Goal: Information Seeking & Learning: Learn about a topic

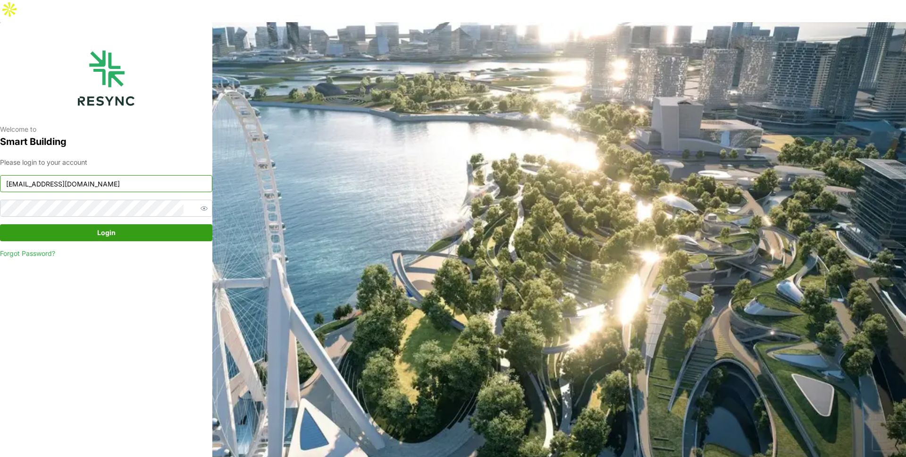
click at [152, 175] on input "mandai_display@resynctech.com" at bounding box center [106, 183] width 212 height 17
click at [138, 175] on input "mandai_display@resynctech.com" at bounding box center [106, 183] width 212 height 17
paste input "mesp"
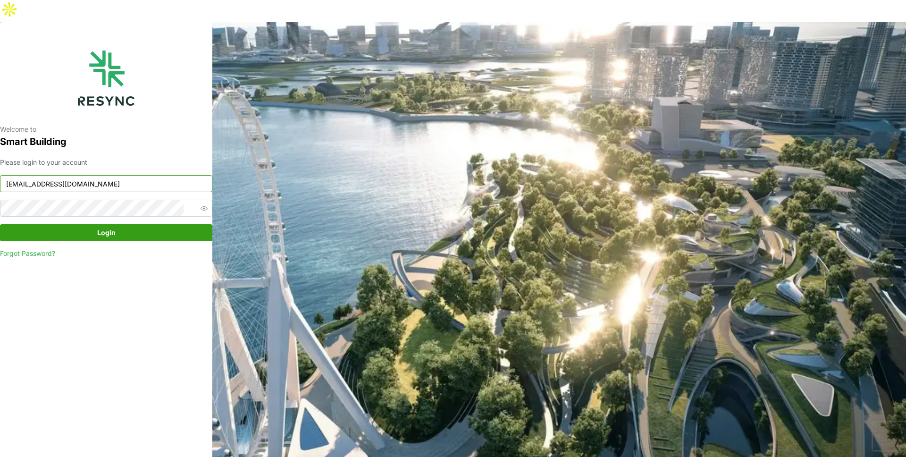
drag, startPoint x: 36, startPoint y: 162, endPoint x: 0, endPoint y: 166, distance: 36.5
click at [0, 166] on div "Welcome to Smart Building Please login to your account mesp_display@resynctech.…" at bounding box center [106, 250] width 212 height 457
click at [35, 175] on input "mesp_display@resynctech.com" at bounding box center [106, 183] width 212 height 17
type input "mesp_display@resynctech.com"
click at [201, 205] on icon "button" at bounding box center [204, 208] width 7 height 7
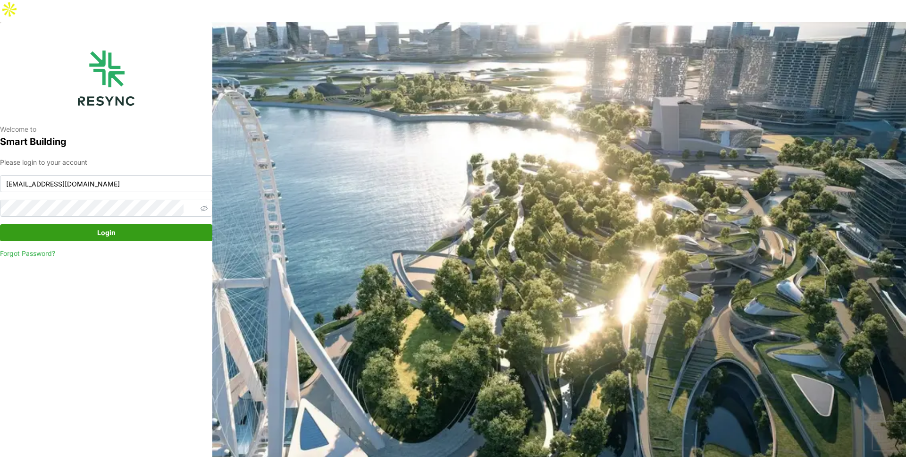
click at [135, 195] on div "Please login to your account mesp_display@resynctech.com Login Forgot Password?" at bounding box center [106, 207] width 212 height 101
click at [7, 185] on div "Welcome to Smart Building Please login to your account mesp_display@resynctech.…" at bounding box center [106, 250] width 212 height 457
click at [127, 225] on span "Login" at bounding box center [106, 233] width 194 height 16
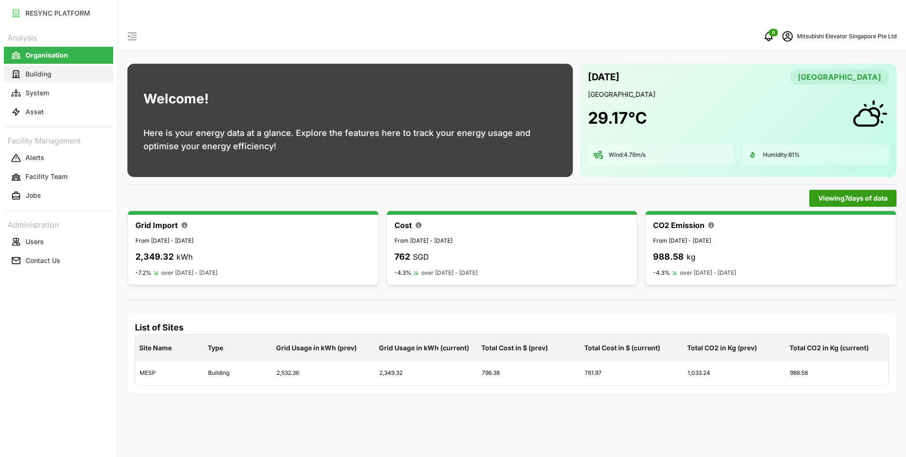
click at [46, 81] on button "Building" at bounding box center [58, 74] width 109 height 17
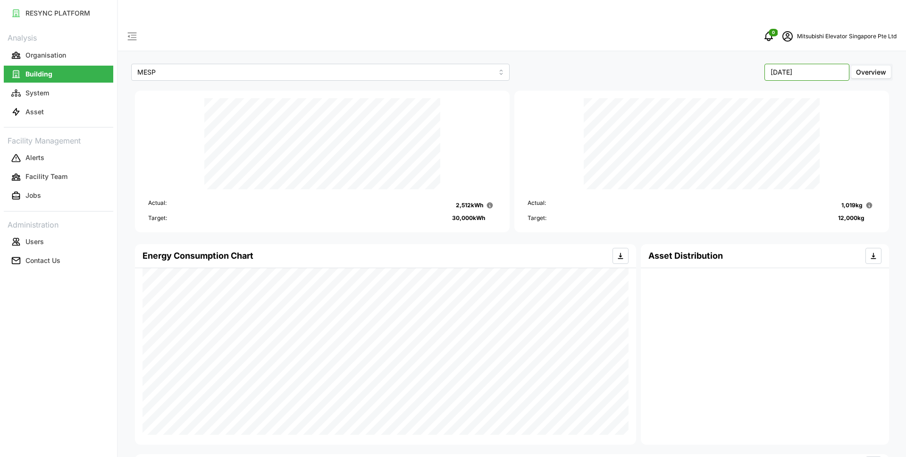
click at [832, 64] on input "September 2025" at bounding box center [806, 72] width 85 height 17
click at [789, 126] on button "Aug" at bounding box center [788, 129] width 41 height 17
click at [796, 64] on input "August 2025" at bounding box center [806, 72] width 85 height 17
click at [829, 130] on button "Sep" at bounding box center [828, 129] width 41 height 17
type input "[DATE]"
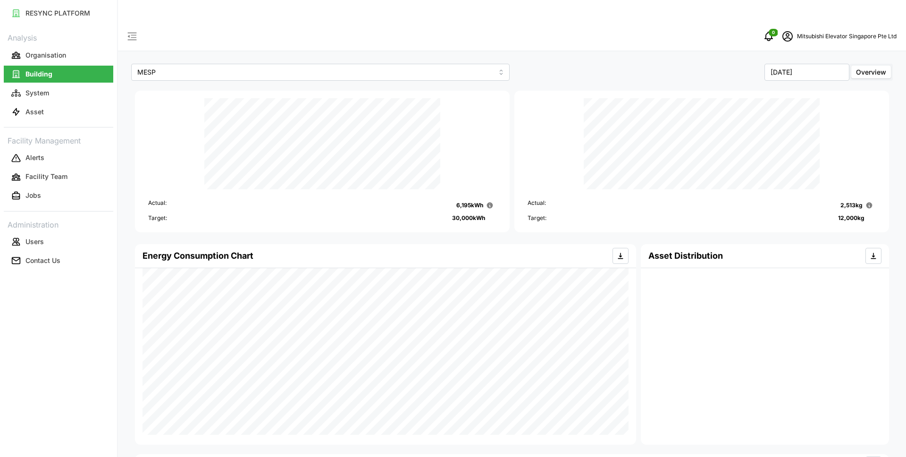
click at [637, 217] on div "MESP September 2025 Overview Actual: 6,195 kWh Target: 30,000 kWh Actual: 2,513…" at bounding box center [512, 327] width 788 height 611
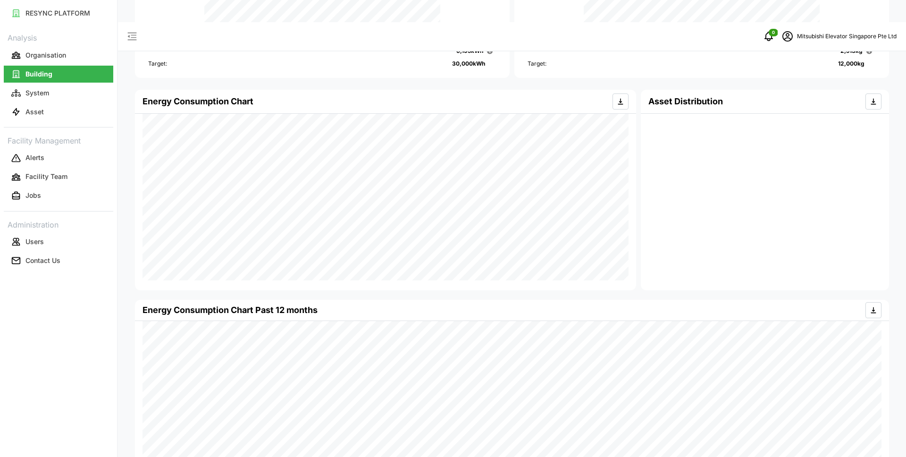
click at [453, 300] on div "Energy Consumption Chart Past 12 months" at bounding box center [512, 310] width 739 height 21
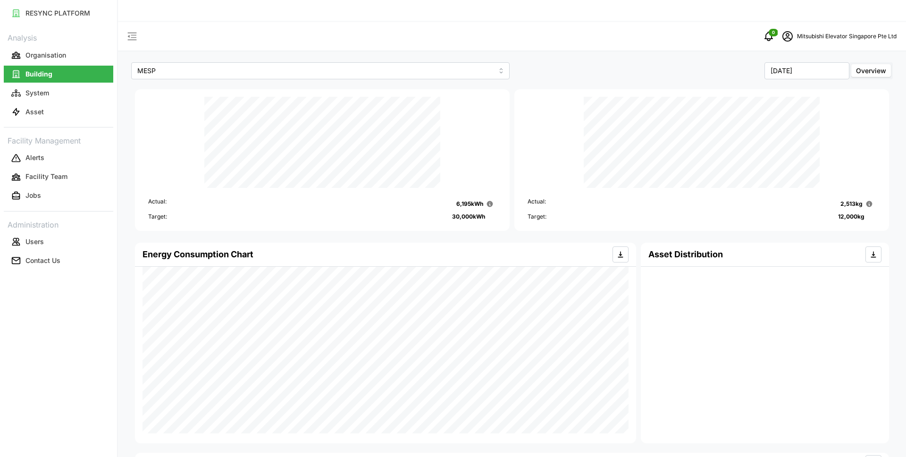
scroll to position [2, 0]
click at [492, 203] on div "Actual: 6,195 kWh Target: 30,000 kWh" at bounding box center [322, 204] width 367 height 43
click at [169, 211] on div "MESP September 2025 Overview Actual: 6,195 kWh Target: 30,000 kWh Actual: 2,513…" at bounding box center [512, 325] width 788 height 611
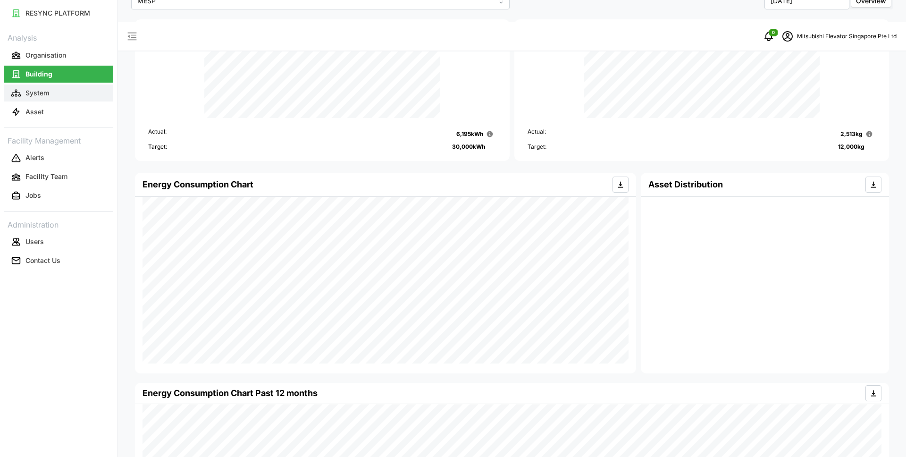
scroll to position [72, 0]
click at [80, 96] on button "System" at bounding box center [58, 92] width 109 height 17
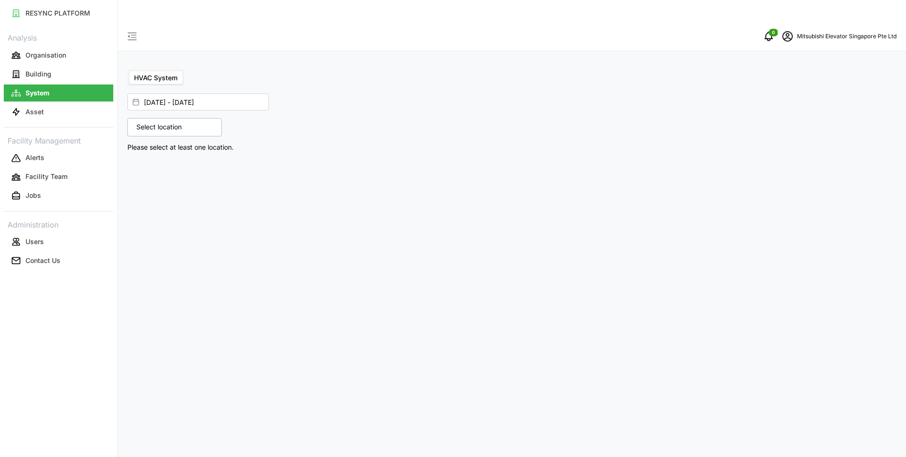
click at [187, 118] on div "Select location" at bounding box center [174, 127] width 94 height 18
click at [139, 165] on icon at bounding box center [140, 169] width 8 height 8
click at [148, 178] on icon at bounding box center [147, 182] width 8 height 8
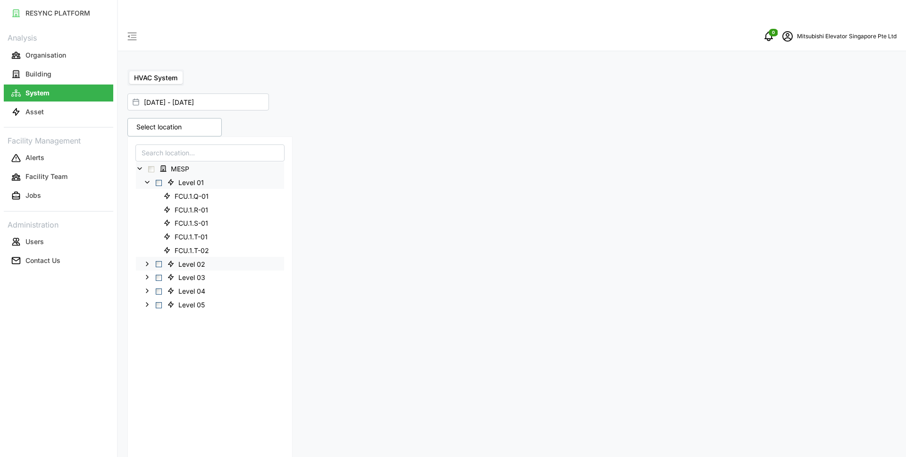
click at [147, 262] on polyline at bounding box center [147, 264] width 2 height 4
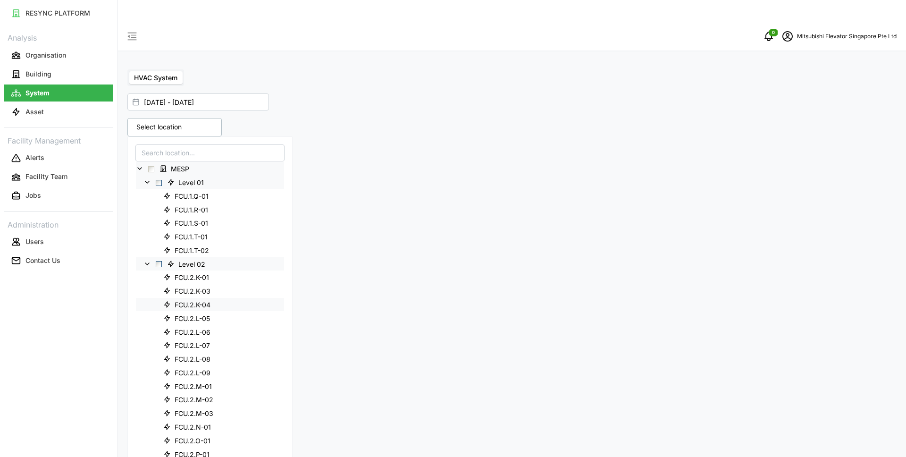
scroll to position [65, 0]
click at [151, 450] on div "Level 03" at bounding box center [210, 457] width 148 height 14
click at [150, 453] on icon at bounding box center [147, 457] width 8 height 8
click at [194, 235] on span "IAQ 2-1" at bounding box center [187, 239] width 24 height 9
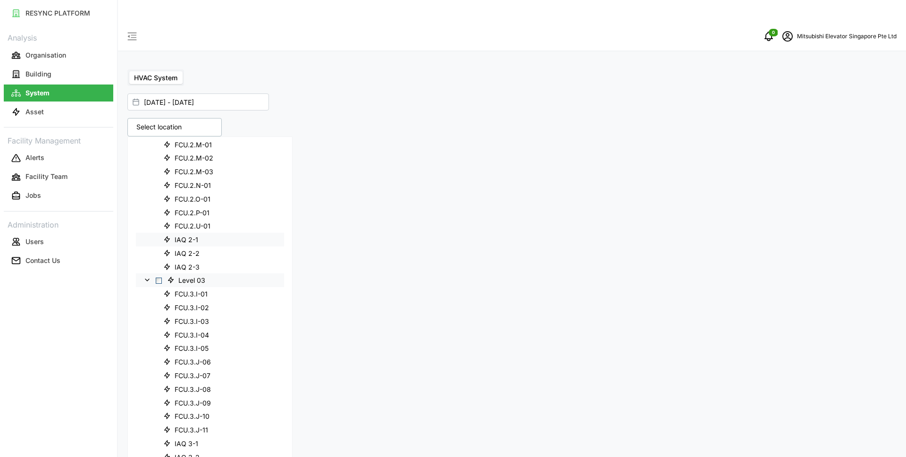
click at [194, 235] on span "IAQ 2-1" at bounding box center [187, 239] width 24 height 9
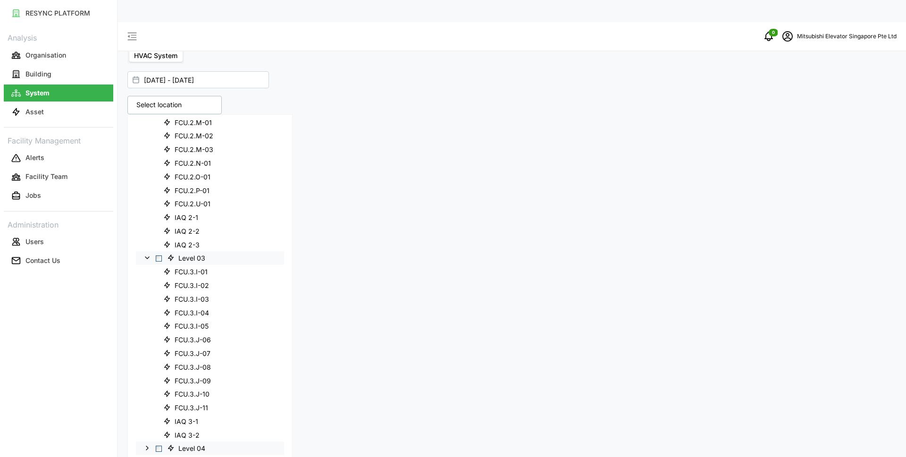
click at [148, 446] on polyline at bounding box center [147, 448] width 2 height 4
click at [152, 144] on span "Select MESP" at bounding box center [151, 147] width 6 height 6
click at [139, 143] on icon at bounding box center [140, 147] width 8 height 8
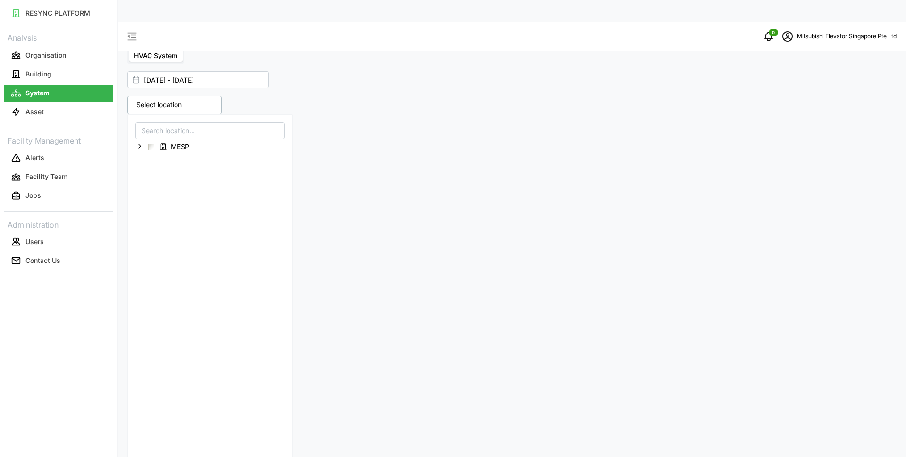
click at [139, 143] on icon at bounding box center [140, 147] width 8 height 8
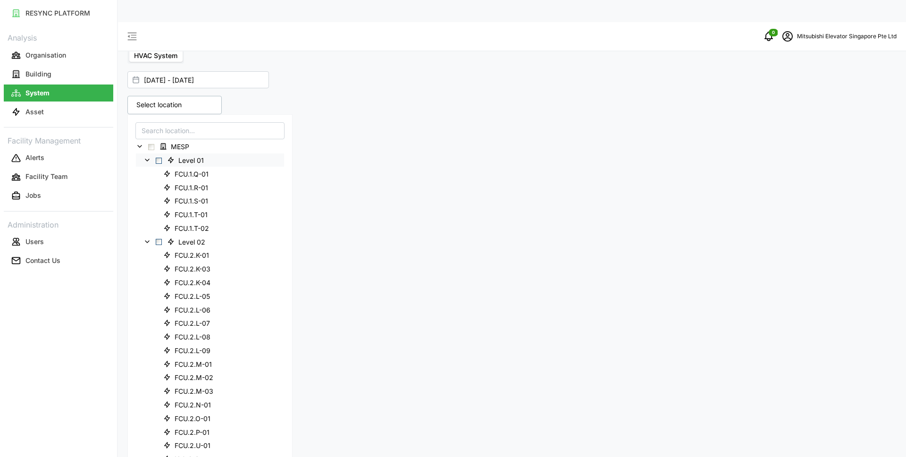
click at [148, 156] on icon at bounding box center [147, 160] width 8 height 8
click at [148, 170] on icon at bounding box center [147, 174] width 8 height 8
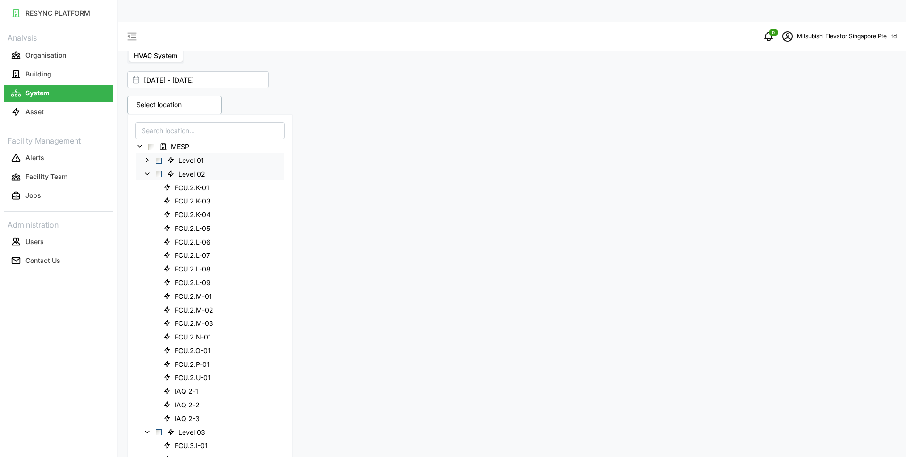
click at [146, 170] on icon at bounding box center [147, 174] width 8 height 8
click at [146, 184] on icon at bounding box center [147, 188] width 8 height 8
click at [147, 197] on icon at bounding box center [147, 201] width 8 height 8
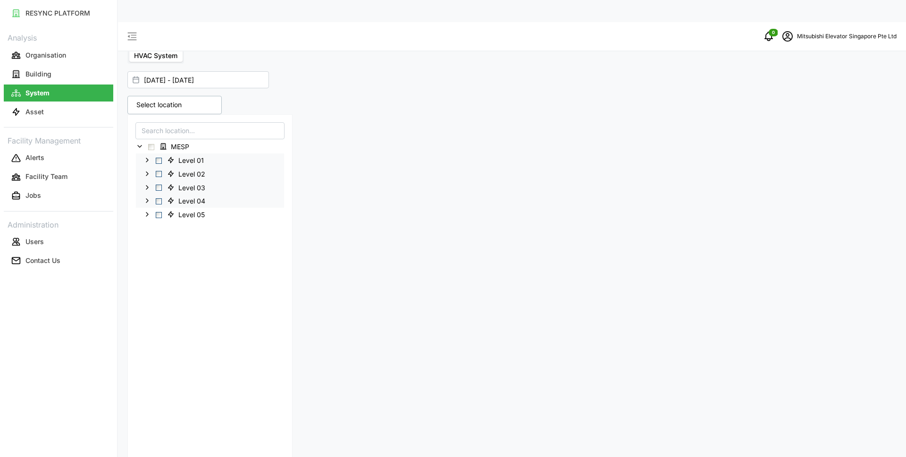
click at [157, 158] on span "Select Level 01" at bounding box center [159, 161] width 6 height 6
click at [479, 68] on div "01 Sep 2025 - 17 Sep 2025 5 locations selected MESP Level 01 Level 02 Level 03 …" at bounding box center [511, 138] width 769 height 143
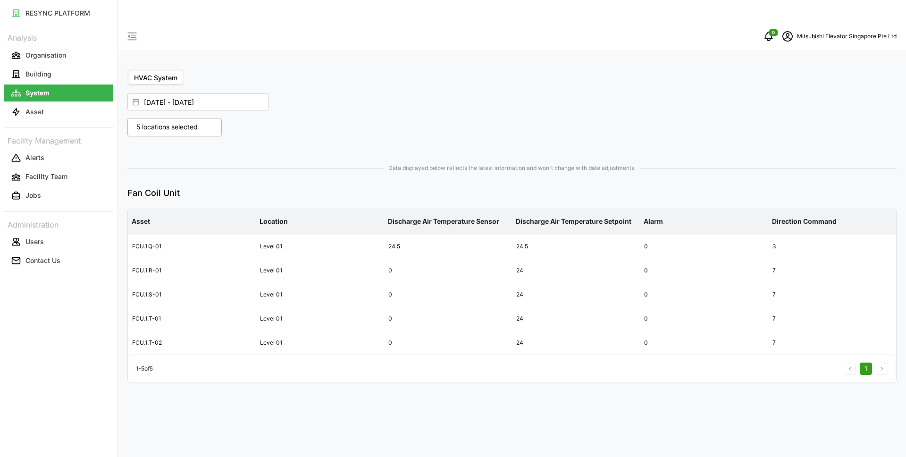
click at [154, 122] on p "5 locations selected" at bounding box center [167, 126] width 71 height 9
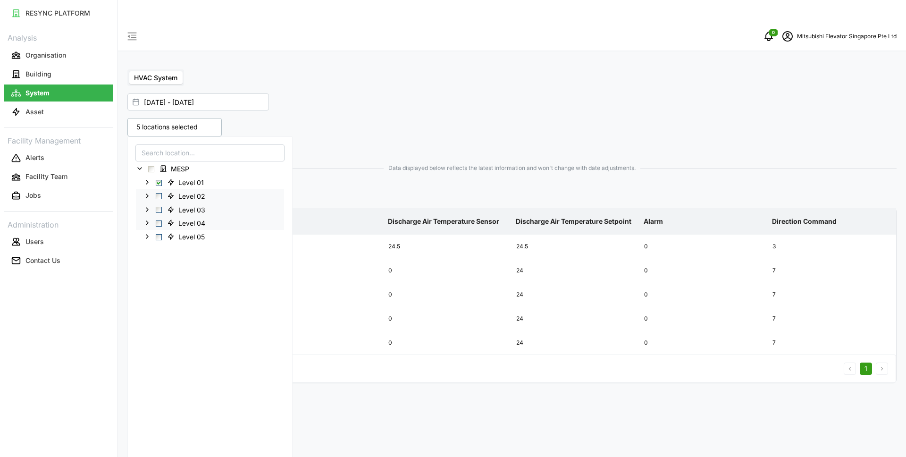
click at [146, 178] on icon at bounding box center [147, 182] width 8 height 8
click at [148, 192] on icon at bounding box center [147, 196] width 8 height 8
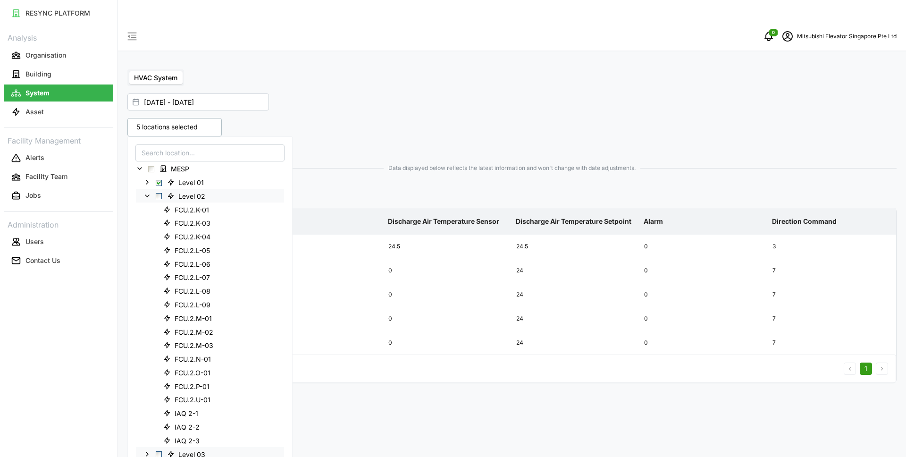
click at [145, 192] on icon at bounding box center [147, 196] width 8 height 8
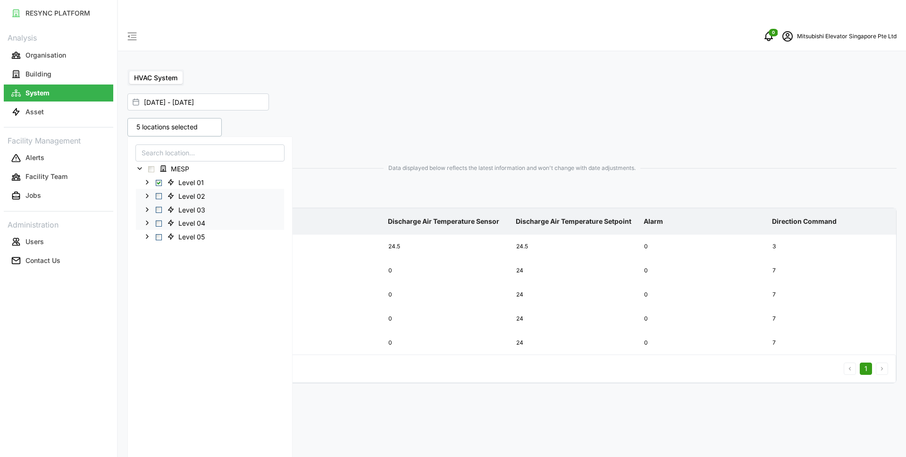
click at [159, 193] on span "Select Level 02" at bounding box center [159, 196] width 6 height 6
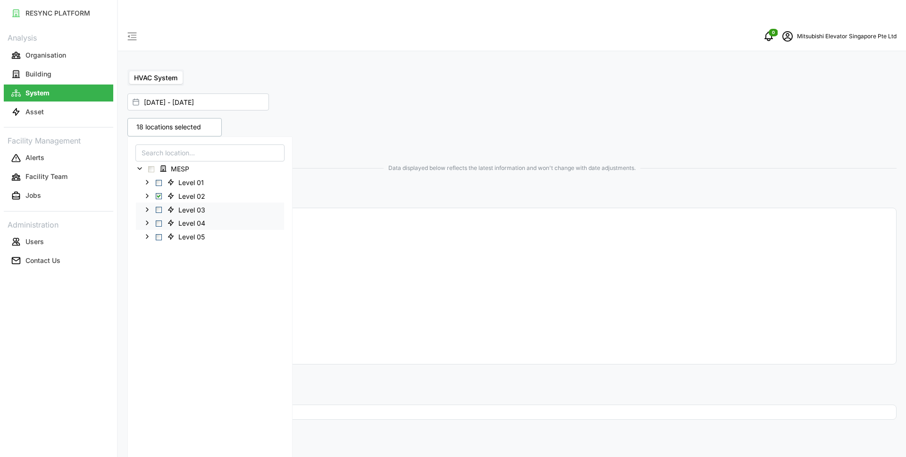
click at [461, 90] on div "01 Sep 2025 - 17 Sep 2025 18 locations selected MESP Level 01 Level 02 Level 03…" at bounding box center [511, 259] width 769 height 339
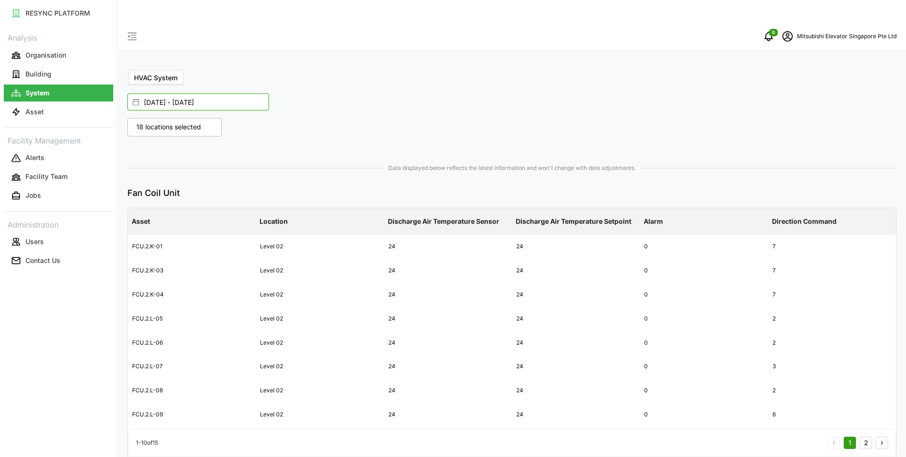
click at [218, 93] on input "01 Sep 2025 - 17 Sep 2025" at bounding box center [198, 101] width 142 height 17
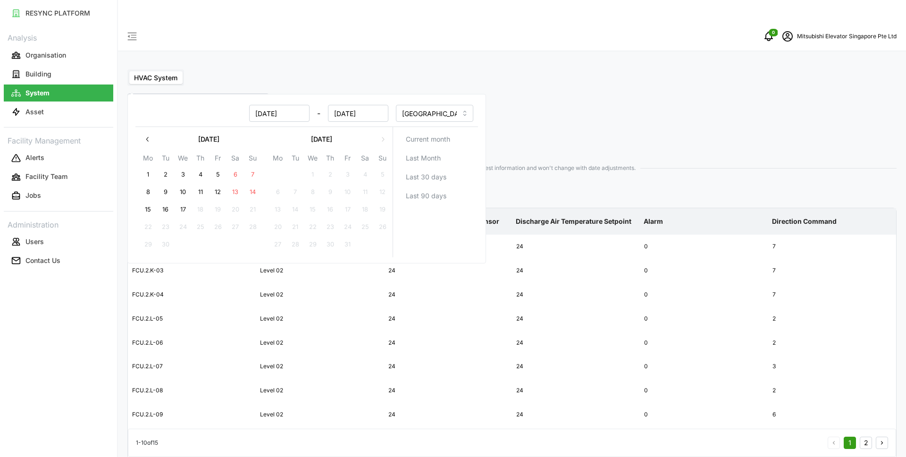
click at [408, 90] on div "01 Sep 2025 - 17 Sep 2025 18 locations selected MESP Level 01 Level 02 Level 03…" at bounding box center [511, 445] width 769 height 710
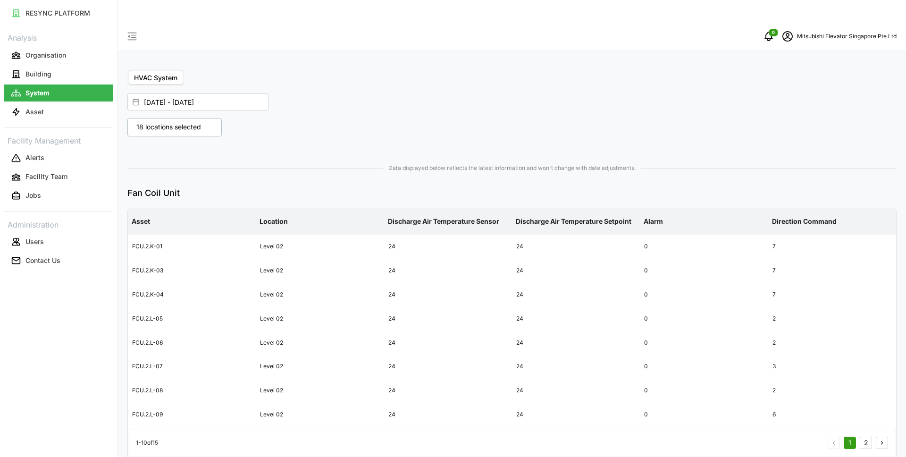
click at [417, 140] on div at bounding box center [318, 144] width 388 height 8
click at [50, 109] on button "Asset" at bounding box center [58, 111] width 109 height 17
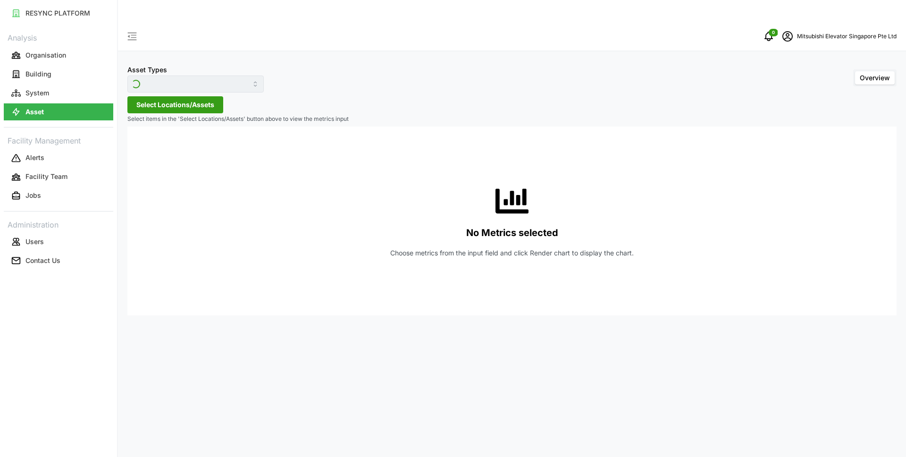
click at [357, 77] on div "Asset Types Overview Select Locations/Assets Select items in the 'Select Locati…" at bounding box center [512, 250] width 788 height 457
click at [385, 370] on div "Asset Types Overview Select Locations/Assets Select items in the 'Select Locati…" at bounding box center [512, 250] width 788 height 457
click at [319, 74] on div "Asset Types Overview Select Locations/Assets Select items in the 'Select Locati…" at bounding box center [512, 250] width 788 height 457
click at [227, 76] on input "Electrical Meter" at bounding box center [195, 84] width 136 height 17
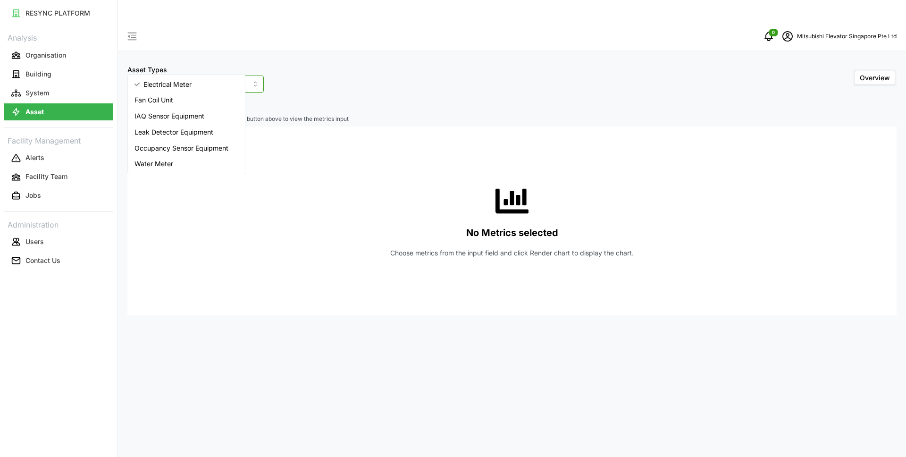
click at [202, 83] on div "Electrical Meter" at bounding box center [186, 84] width 113 height 16
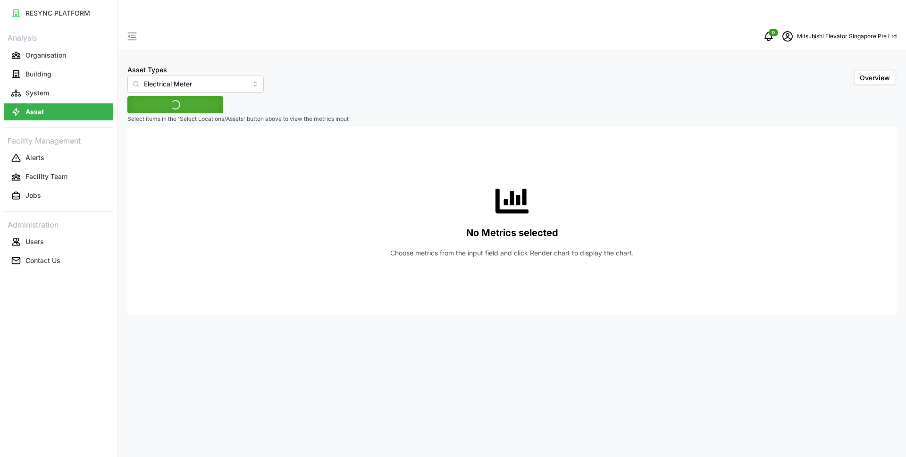
click at [506, 115] on p "Select items in the 'Select Locations/Assets' button above to view the metrics …" at bounding box center [511, 119] width 769 height 8
click at [304, 101] on div "Asset Types Electrical Meter Overview Select Locations/Assets Select items in t…" at bounding box center [512, 250] width 788 height 457
click at [321, 101] on div "Asset Types Electrical Meter Overview Select Locations/Assets Select items in t…" at bounding box center [512, 250] width 788 height 457
click at [316, 330] on div "Asset Types Electrical Meter Overview Select Locations/Assets Select items in t…" at bounding box center [512, 250] width 788 height 457
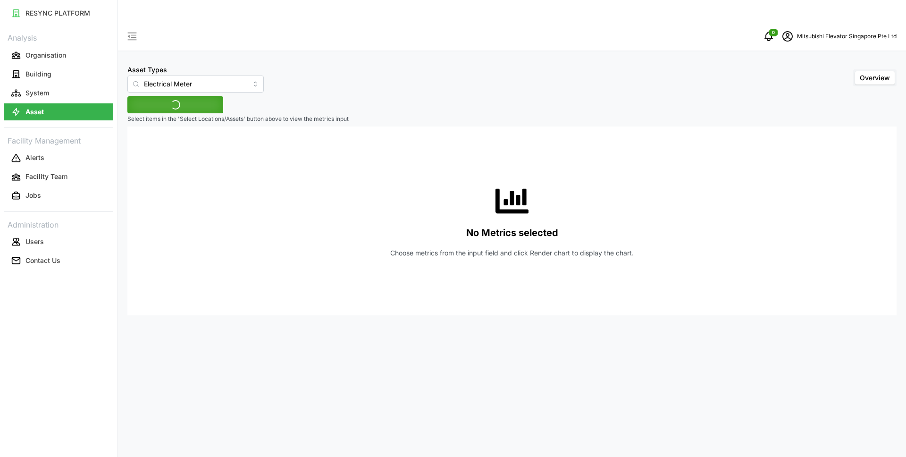
click at [397, 91] on div "Asset Types Electrical Meter Overview Select Locations/Assets Select items in t…" at bounding box center [512, 250] width 788 height 457
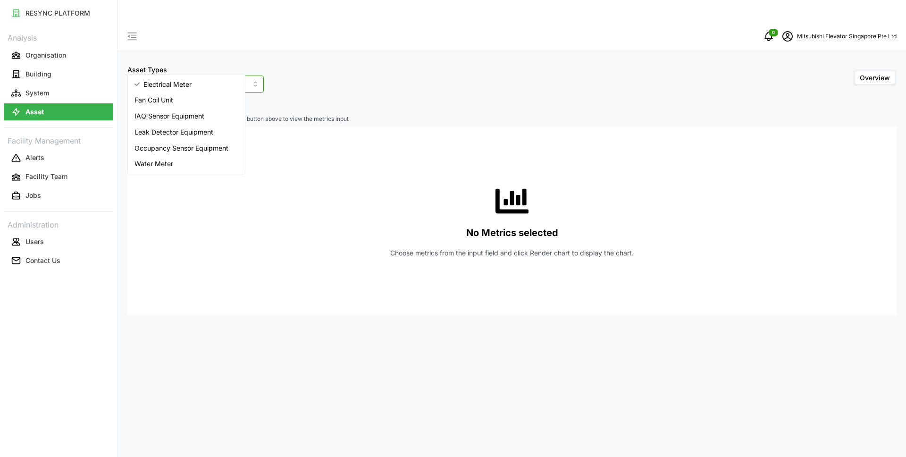
click at [220, 76] on input "Electrical Meter" at bounding box center [195, 84] width 136 height 17
click at [216, 104] on div "Fan Coil Unit" at bounding box center [186, 100] width 113 height 16
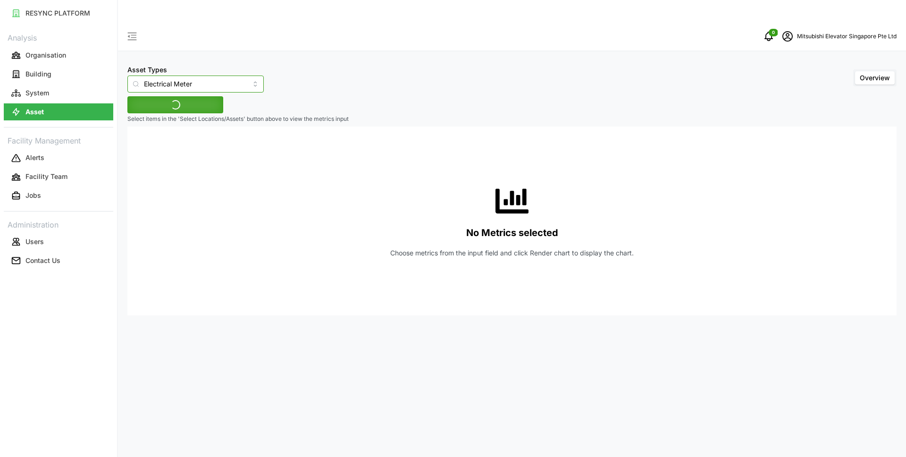
type input "Fan Coil Unit"
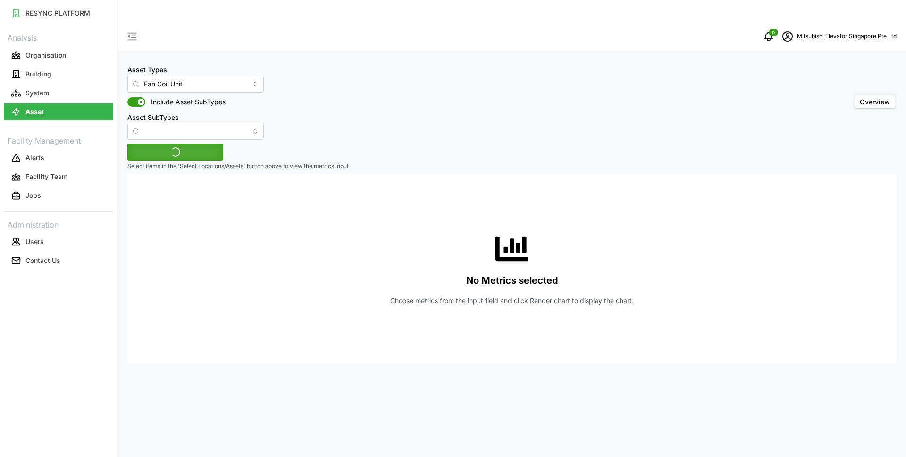
click at [274, 88] on div "Asset Types Fan Coil Unit Include Asset SubTypes Asset SubTypes Overview" at bounding box center [511, 102] width 769 height 76
click at [218, 123] on input "Asset SubTypes" at bounding box center [195, 131] width 136 height 17
click at [155, 127] on div "Fan" at bounding box center [186, 132] width 113 height 16
type input "Fan"
click at [355, 111] on div "Asset Types Fan Coil Unit Include Asset SubTypes Asset SubTypes Fan Overview" at bounding box center [511, 102] width 769 height 76
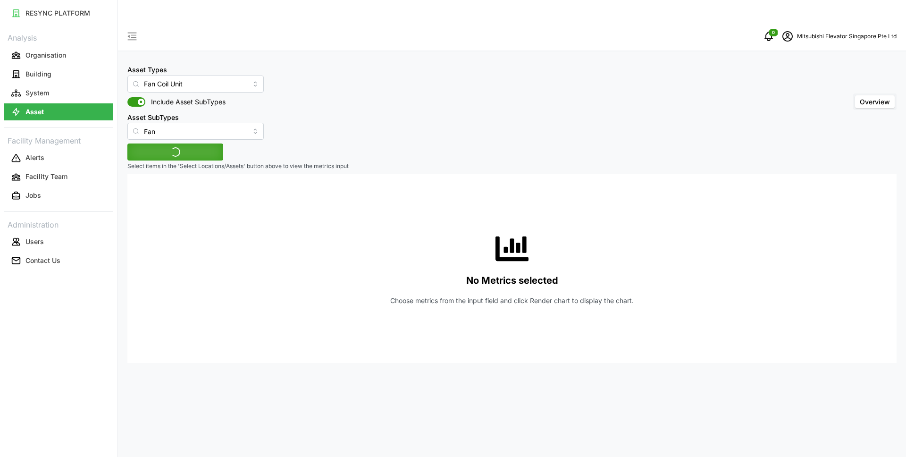
click at [458, 88] on div "Asset Types Fan Coil Unit Include Asset SubTypes Asset SubTypes Fan Overview" at bounding box center [511, 102] width 769 height 76
click at [206, 123] on input "Fan" at bounding box center [195, 131] width 136 height 17
click at [317, 109] on div "Asset Types Fan Coil Unit Include Asset SubTypes Asset SubTypes Fan Overview" at bounding box center [511, 102] width 769 height 76
click at [195, 144] on span "Select Locations/Assets" at bounding box center [175, 152] width 78 height 16
click at [137, 172] on icon at bounding box center [140, 173] width 8 height 8
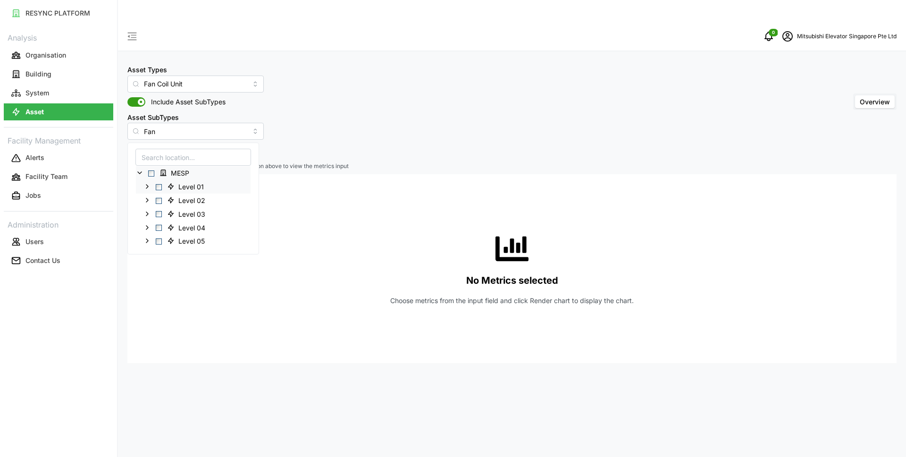
click at [159, 186] on span "Select Level 01" at bounding box center [159, 187] width 6 height 6
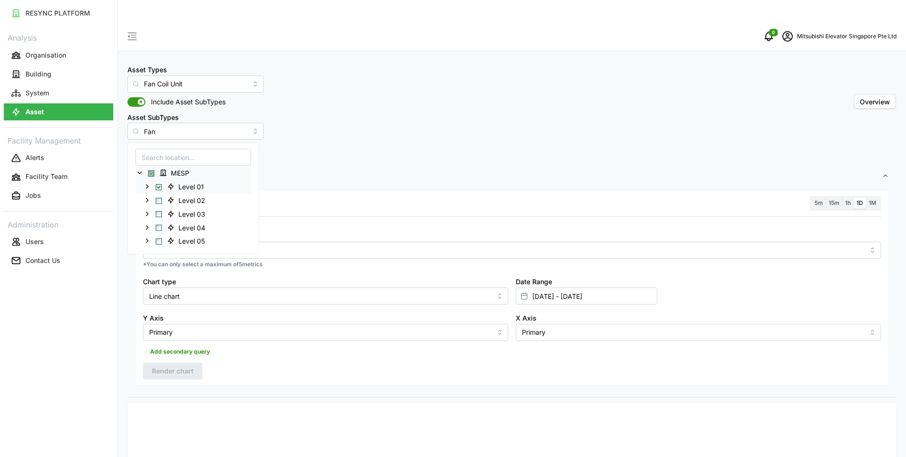
click at [148, 187] on polyline at bounding box center [147, 187] width 2 height 4
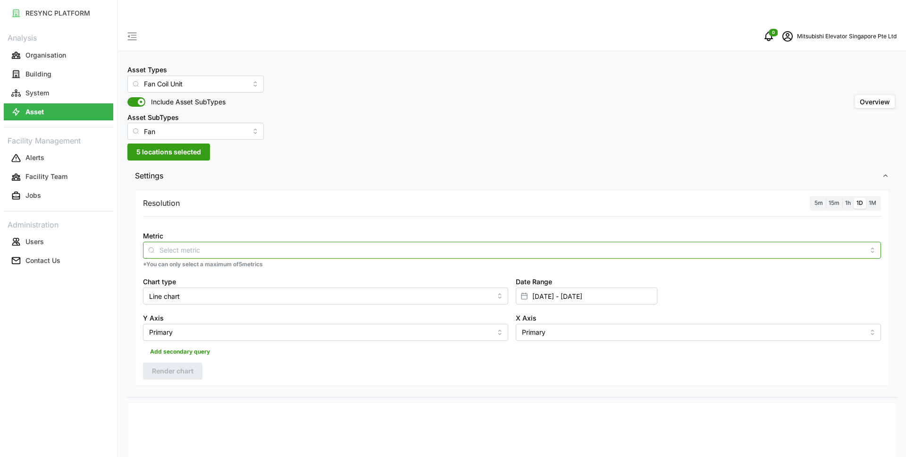
click at [198, 244] on input "Metric" at bounding box center [511, 249] width 705 height 10
click at [189, 244] on input "Metric" at bounding box center [511, 249] width 705 height 10
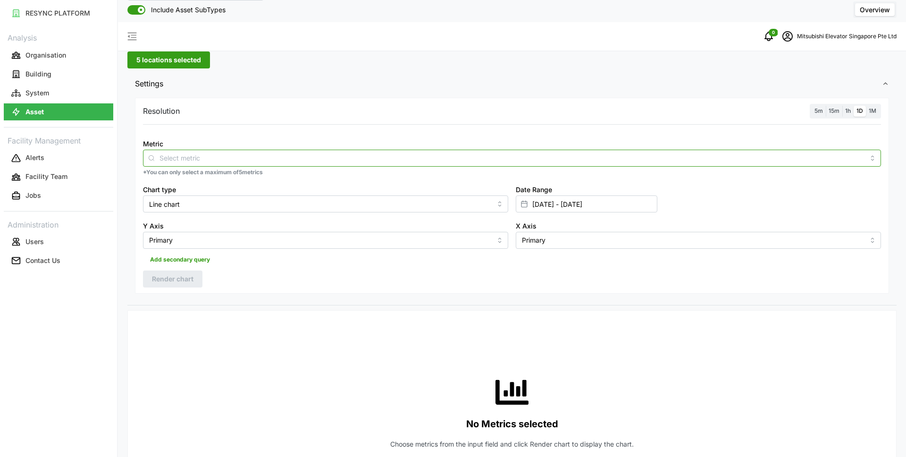
scroll to position [97, 0]
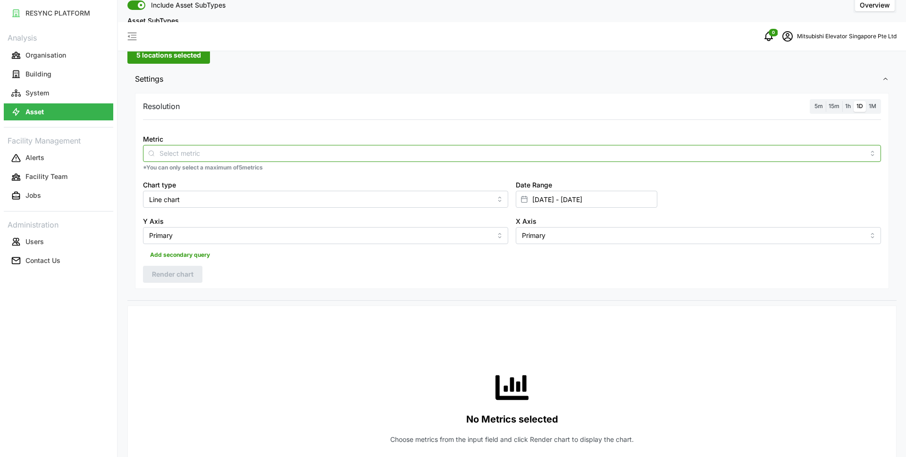
click at [873, 145] on div at bounding box center [512, 153] width 738 height 17
click at [712, 98] on div "Resolution 5m 15m 1h 1D 1M Metric *You can only select a maximum of 5 metrics C…" at bounding box center [512, 191] width 754 height 196
click at [847, 102] on span "1h" at bounding box center [848, 105] width 6 height 7
click at [842, 101] on input "1h" at bounding box center [842, 101] width 0 height 0
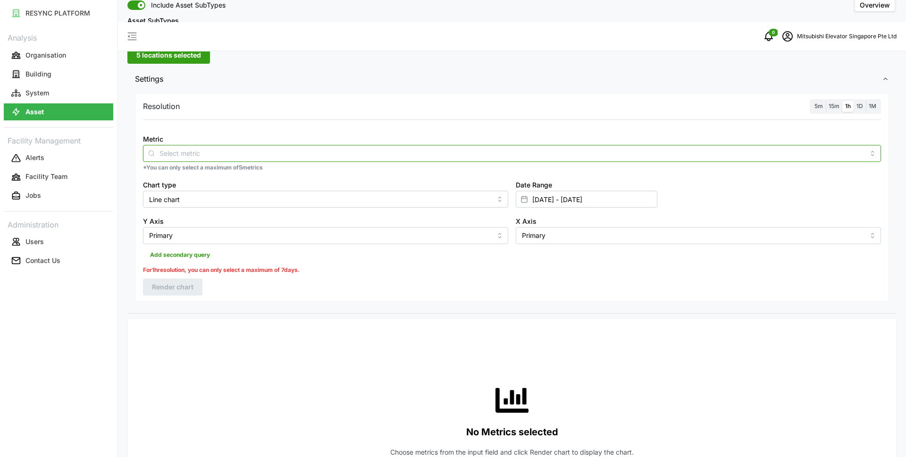
click at [855, 145] on div at bounding box center [512, 153] width 738 height 17
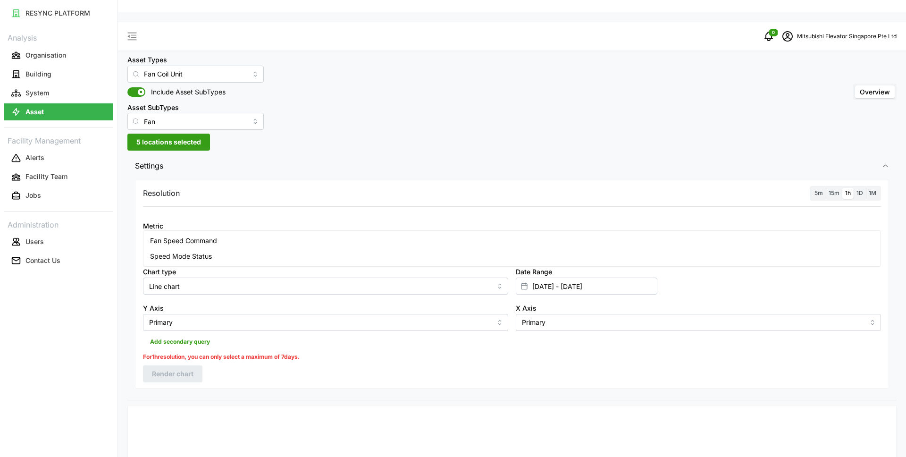
scroll to position [10, 0]
click at [187, 112] on input "Fan" at bounding box center [195, 120] width 136 height 17
click at [288, 84] on div "Asset Types Fan Coil Unit Include Asset SubTypes Asset SubTypes Fan Overview" at bounding box center [511, 91] width 769 height 76
click at [210, 231] on div at bounding box center [512, 239] width 738 height 17
click at [230, 253] on div "Speed Mode Status" at bounding box center [511, 256] width 733 height 16
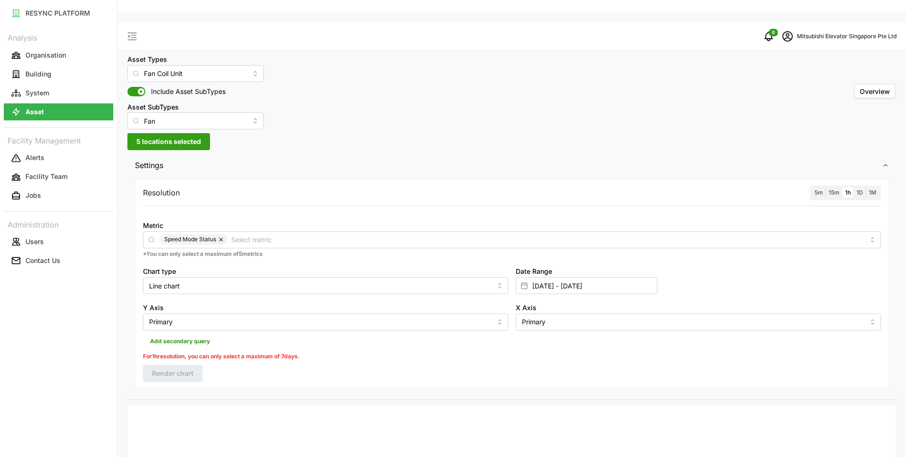
click at [361, 177] on div "Resolution 5m 15m 1h 1D 1M Metric Speed Mode Status *You can only select a maxi…" at bounding box center [511, 288] width 769 height 222
click at [623, 277] on input "01 Sep 2025 - 17 Sep 2025" at bounding box center [587, 285] width 142 height 17
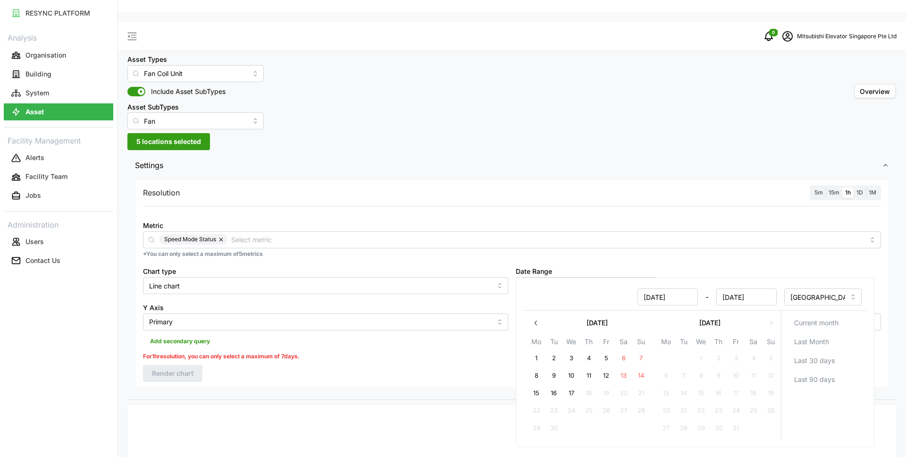
click at [642, 376] on button "14" at bounding box center [641, 375] width 17 height 17
type input "14 Sep 2025 - 17 Sep 2025"
type input "14 Sep 2025"
click at [572, 389] on button "17" at bounding box center [571, 393] width 17 height 17
click at [606, 154] on span "Settings" at bounding box center [508, 165] width 747 height 23
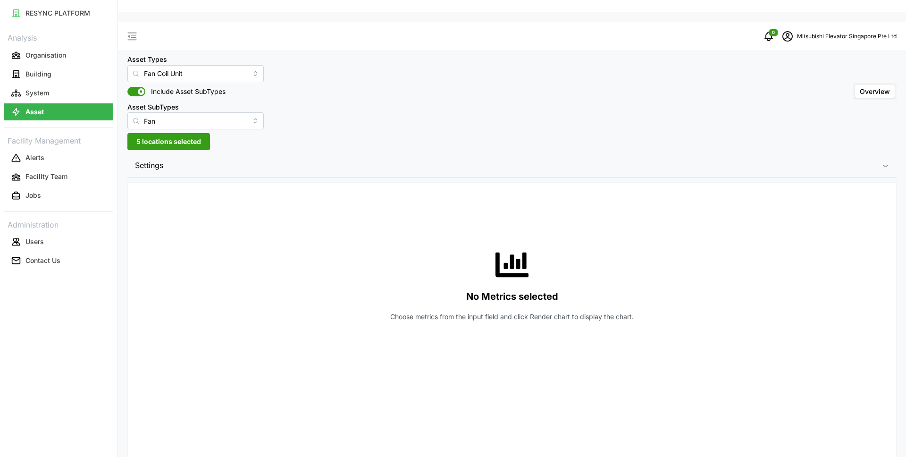
click at [595, 154] on span "Settings" at bounding box center [508, 165] width 747 height 23
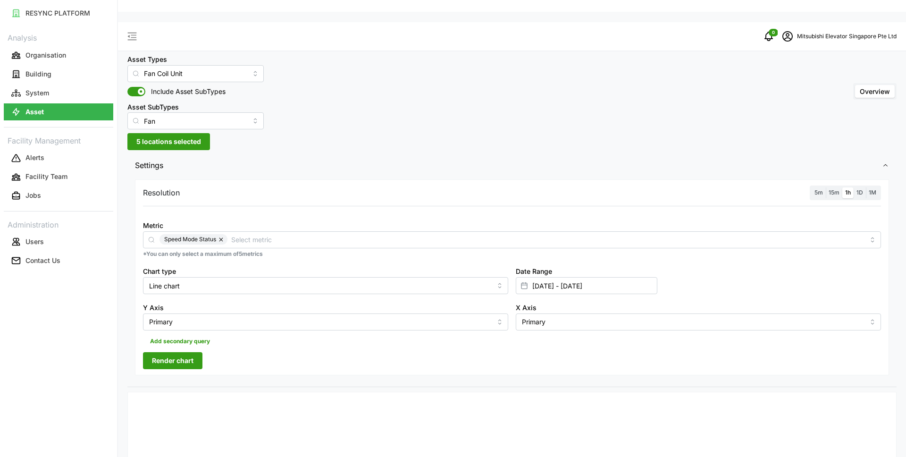
click at [171, 352] on span "Render chart" at bounding box center [173, 360] width 42 height 16
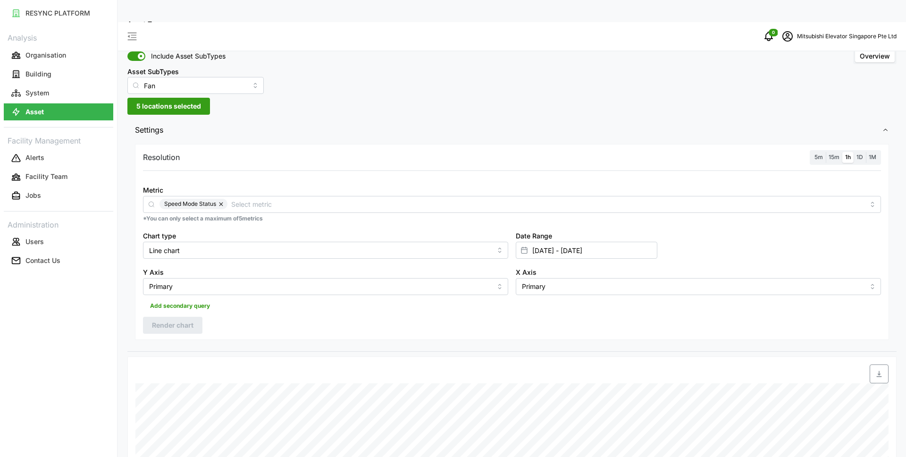
scroll to position [47, 0]
click at [220, 198] on button "button" at bounding box center [221, 203] width 11 height 10
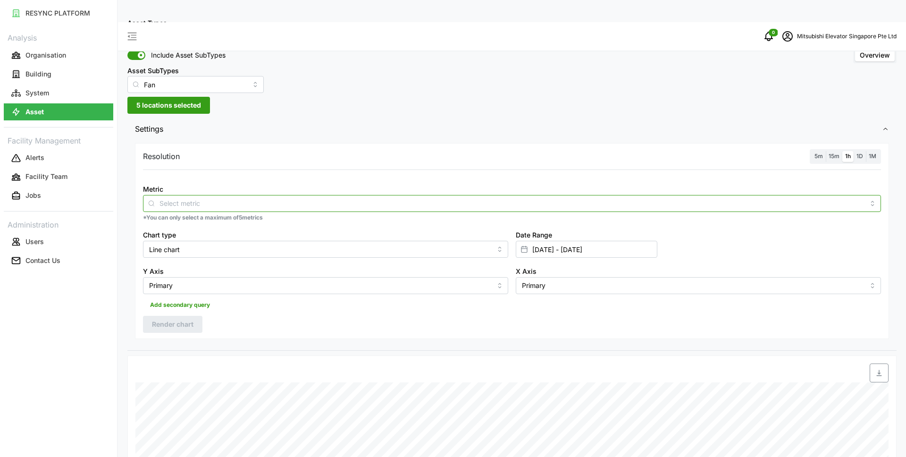
click at [218, 198] on input "Metric" at bounding box center [511, 203] width 705 height 10
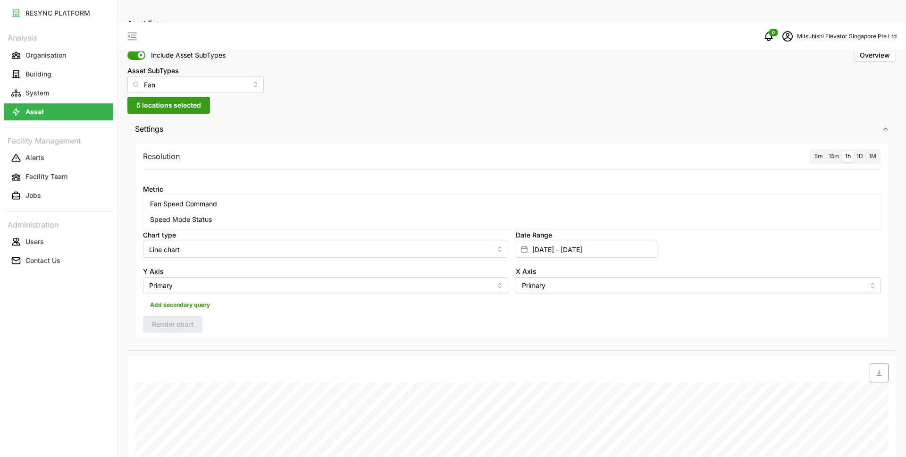
click at [207, 216] on span "Speed Mode Status" at bounding box center [181, 219] width 62 height 10
click at [176, 316] on span "Render chart" at bounding box center [173, 324] width 42 height 16
click at [235, 76] on input "Fan" at bounding box center [195, 84] width 136 height 17
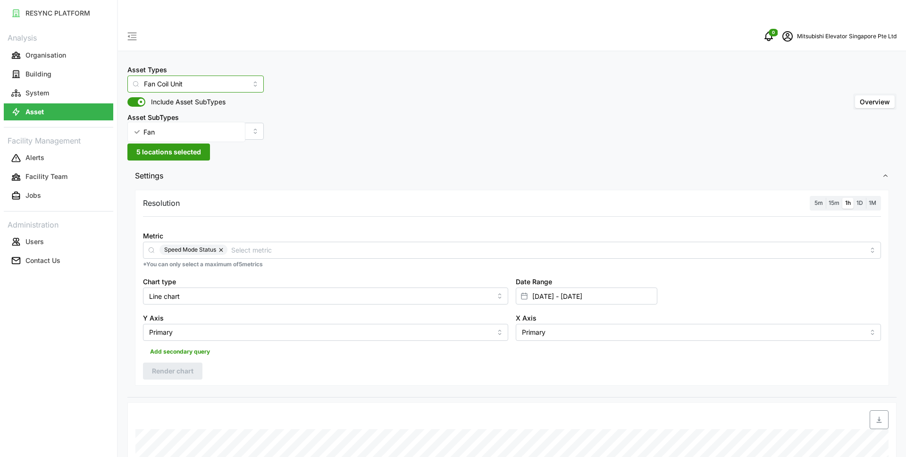
click at [226, 76] on input "Fan Coil Unit" at bounding box center [195, 84] width 136 height 17
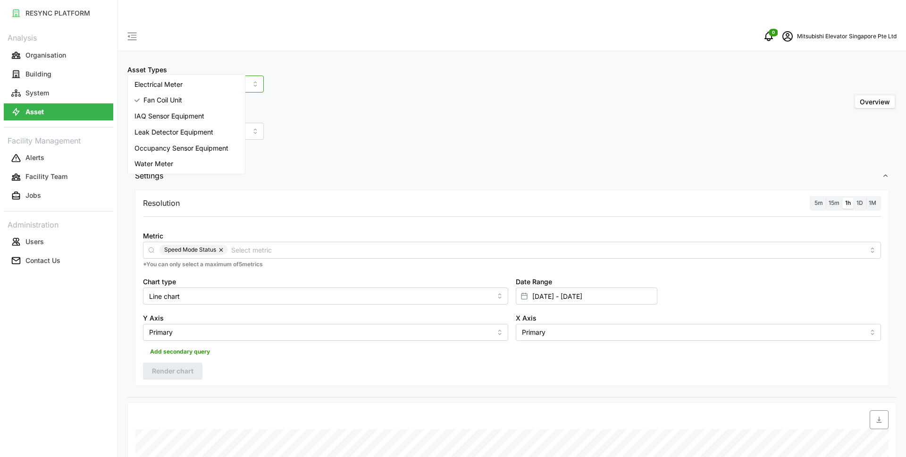
click at [221, 87] on div "Electrical Meter" at bounding box center [186, 84] width 113 height 16
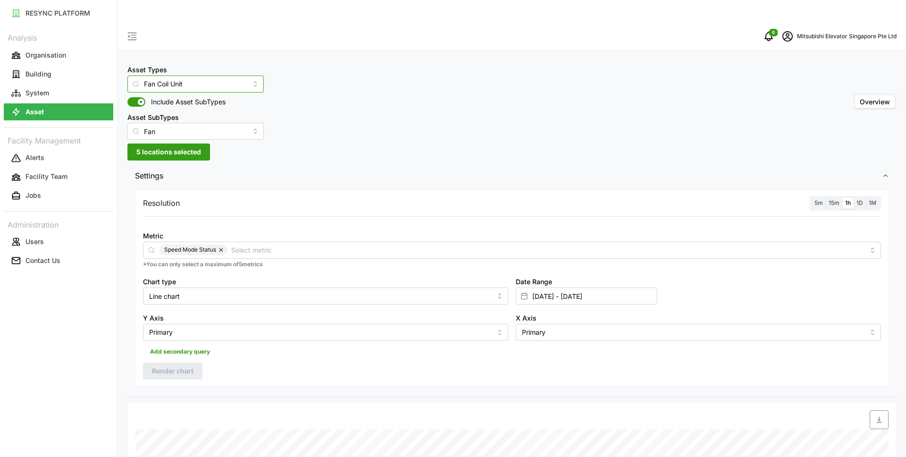
type input "Electrical Meter"
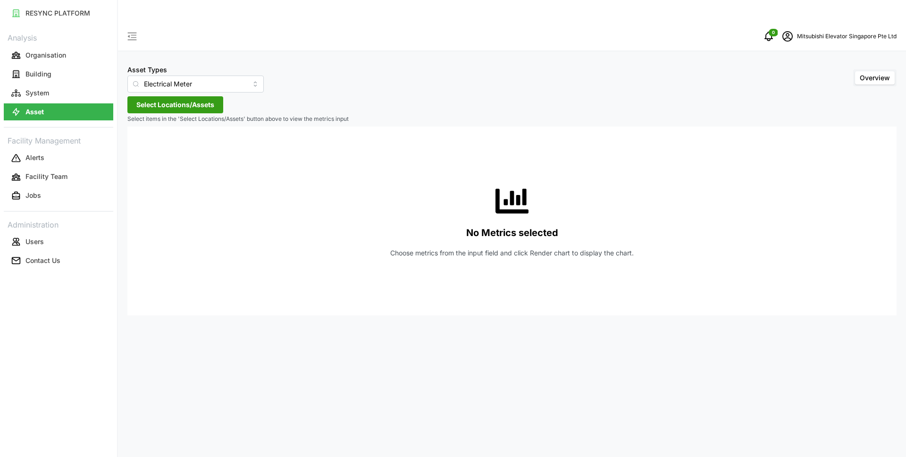
click at [196, 97] on span "Select Locations/Assets" at bounding box center [175, 105] width 78 height 16
click at [139, 126] on polyline at bounding box center [140, 125] width 2 height 4
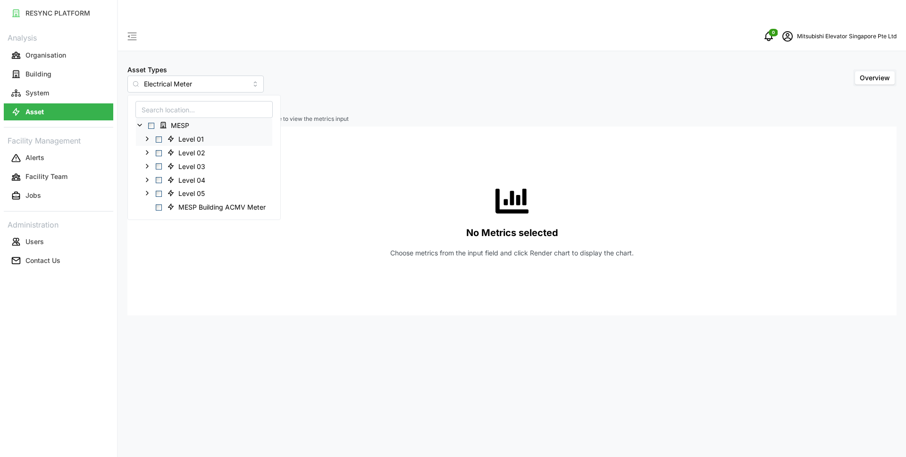
click at [158, 140] on span "Select Level 01" at bounding box center [159, 139] width 6 height 6
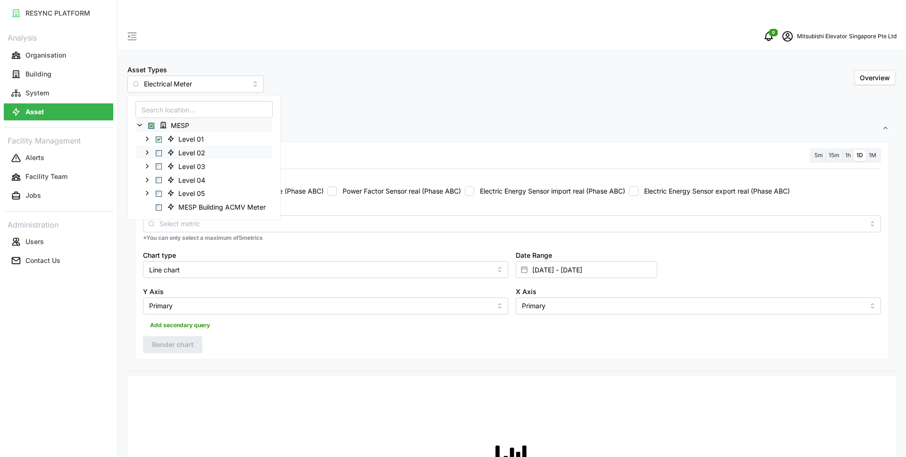
click at [159, 153] on span "Select Level 02" at bounding box center [159, 153] width 6 height 6
click at [159, 168] on span "Select Level 03" at bounding box center [159, 166] width 6 height 6
click at [159, 178] on span "Select Level 04" at bounding box center [159, 180] width 6 height 6
click at [159, 187] on div "Level 05" at bounding box center [204, 193] width 136 height 14
click at [159, 192] on span "Select Level 05" at bounding box center [159, 194] width 6 height 6
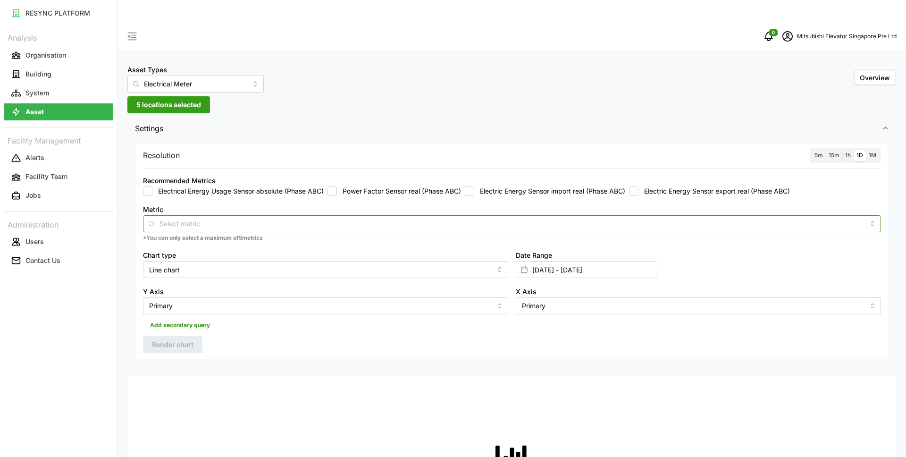
click at [163, 218] on input "Metric" at bounding box center [511, 223] width 705 height 10
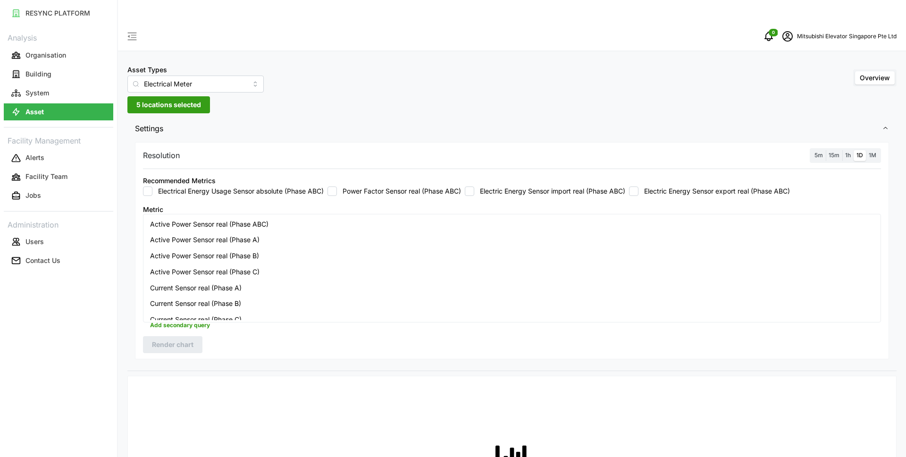
click at [206, 226] on span "Active Power Sensor real (Phase ABC)" at bounding box center [209, 224] width 118 height 10
click at [285, 117] on span "Settings" at bounding box center [508, 128] width 747 height 23
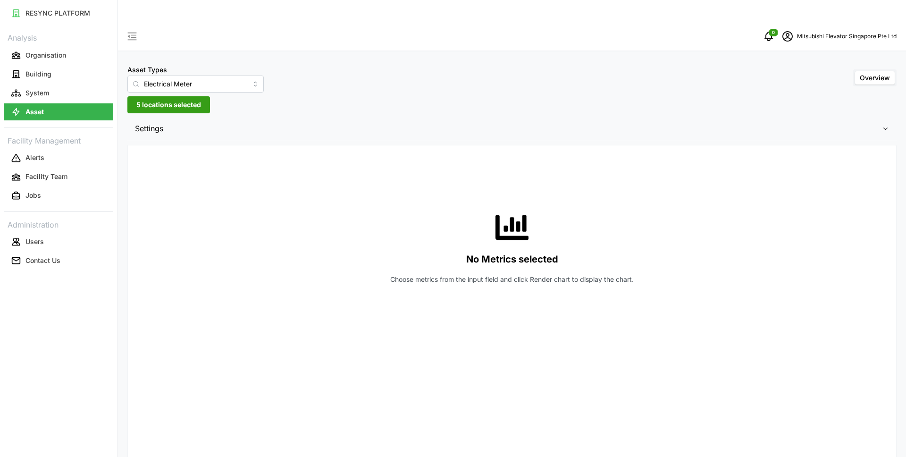
click at [285, 117] on span "Settings" at bounding box center [508, 128] width 747 height 23
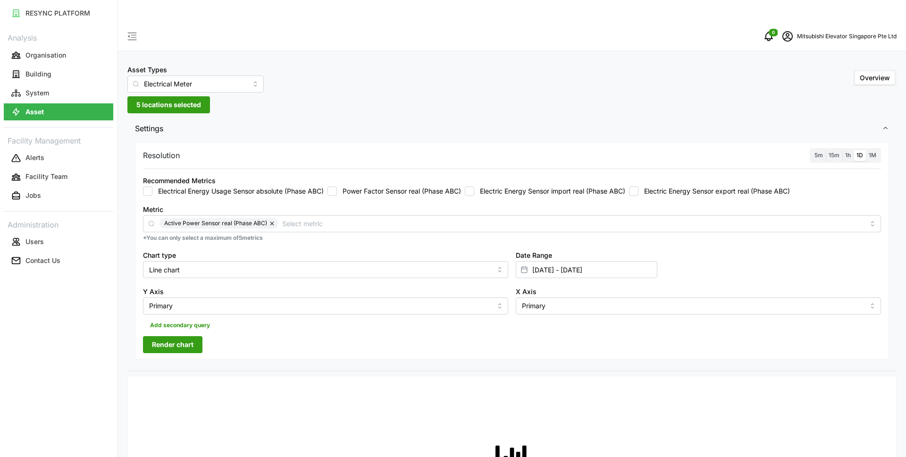
click at [149, 186] on input "Electrical Energy Usage Sensor absolute (Phase ABC)" at bounding box center [147, 190] width 9 height 9
checkbox input "true"
click at [169, 336] on span "Render chart" at bounding box center [173, 344] width 42 height 16
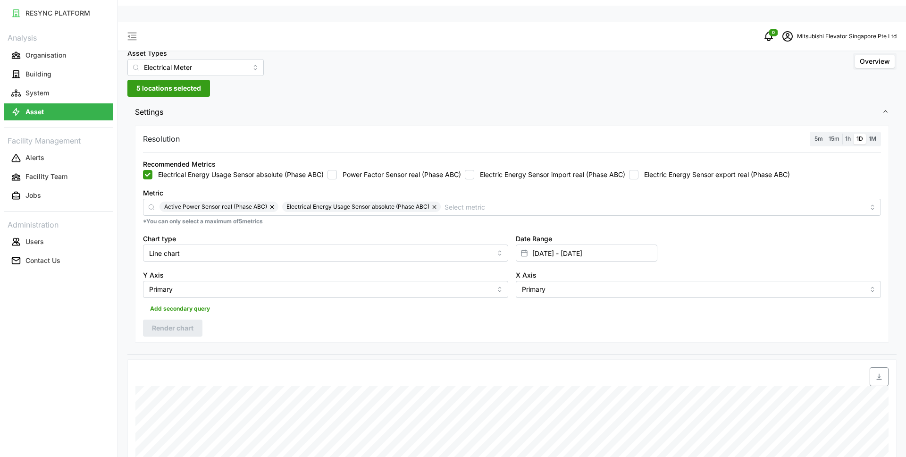
scroll to position [16, 0]
click at [850, 135] on span "1h" at bounding box center [848, 138] width 6 height 7
click at [842, 134] on input "1h" at bounding box center [842, 134] width 0 height 0
click at [186, 320] on span "Render chart" at bounding box center [173, 328] width 42 height 16
click at [272, 202] on button "button" at bounding box center [272, 207] width 11 height 10
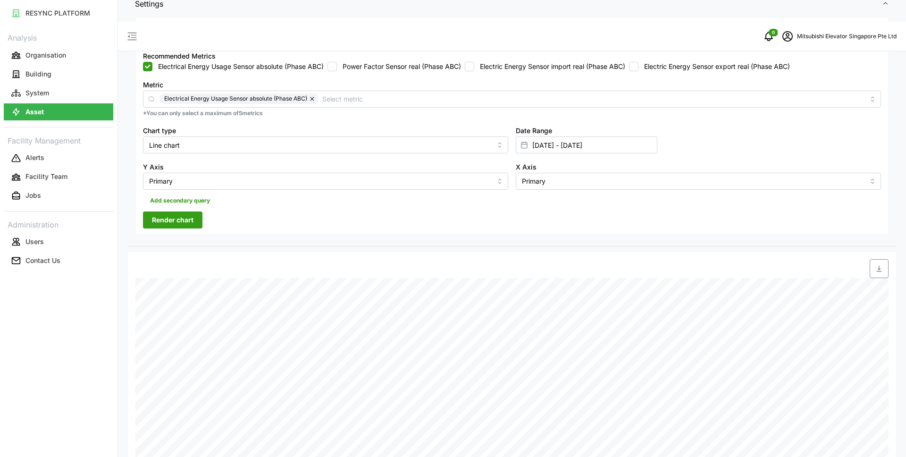
scroll to position [123, 0]
click at [180, 214] on span "Render chart" at bounding box center [173, 222] width 42 height 16
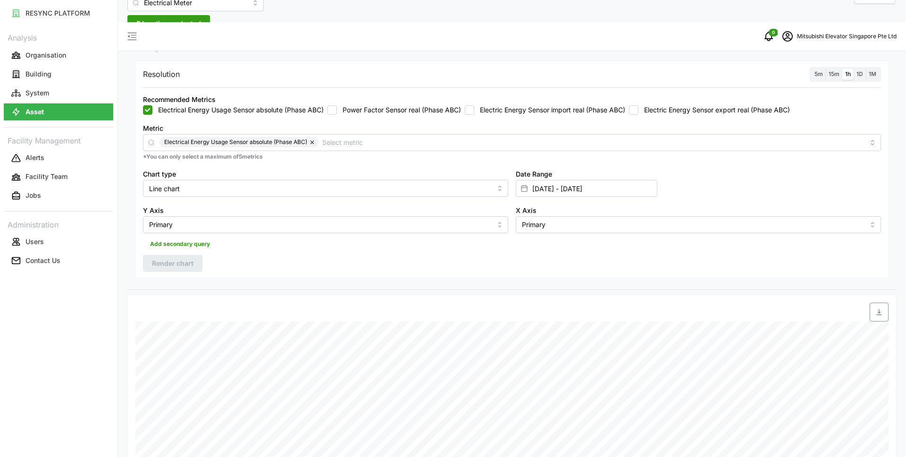
scroll to position [0, 0]
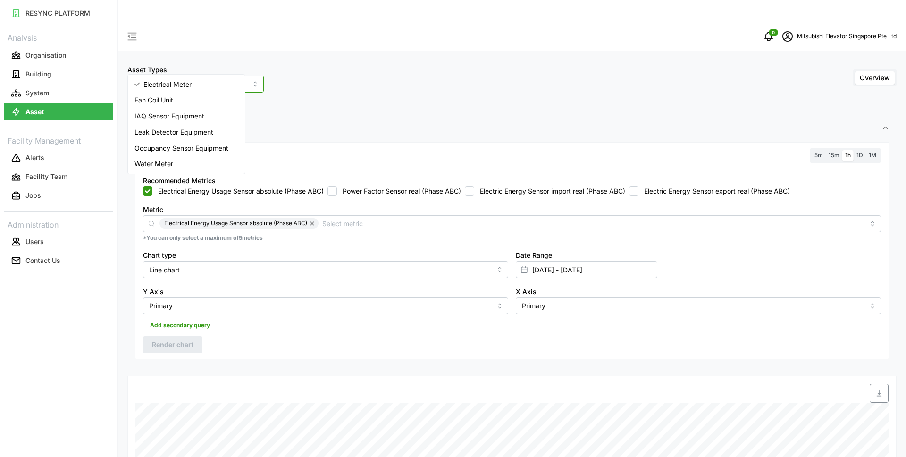
click at [180, 76] on input "Electrical Meter" at bounding box center [195, 84] width 136 height 17
click at [184, 119] on span "IAQ Sensor Equipment" at bounding box center [169, 116] width 70 height 10
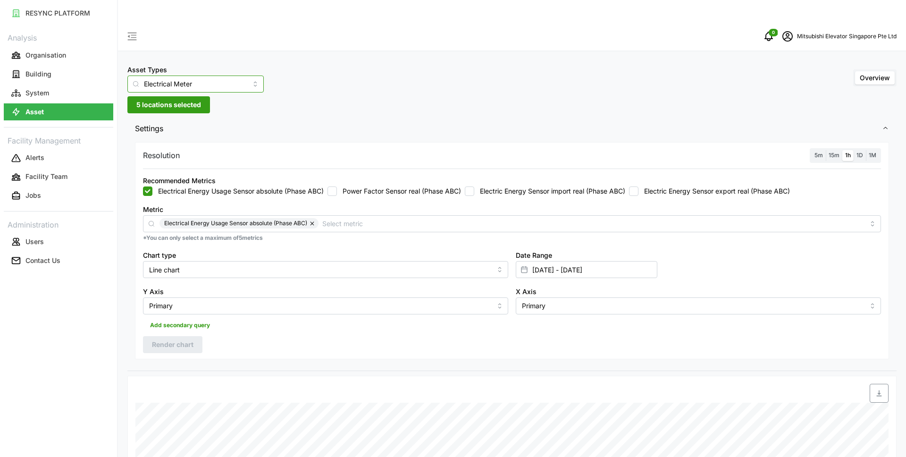
type input "IAQ Sensor Equipment"
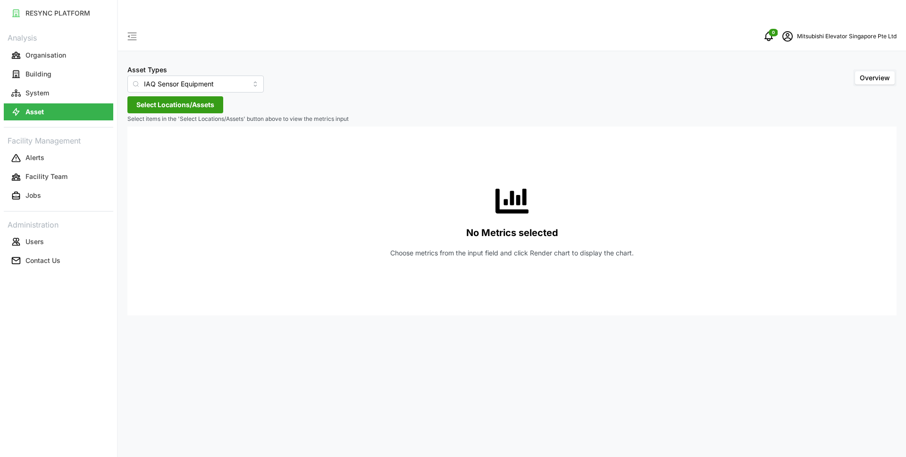
click at [175, 97] on span "Select Locations/Assets" at bounding box center [175, 105] width 78 height 16
click at [150, 125] on span "Select MESP" at bounding box center [151, 126] width 6 height 6
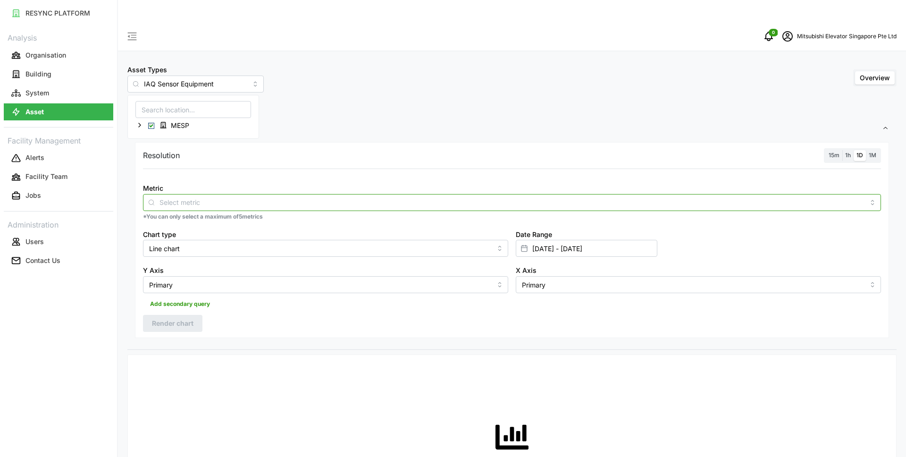
click at [188, 194] on div at bounding box center [512, 202] width 738 height 17
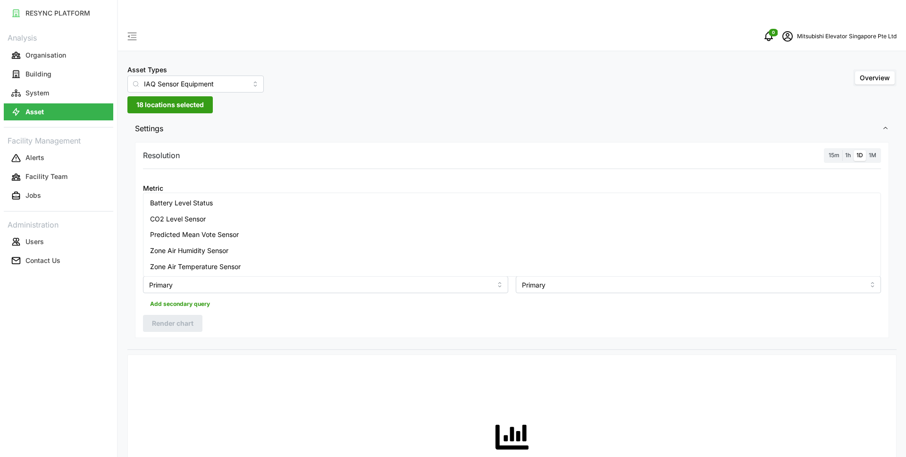
click at [235, 263] on span "Zone Air Temperature Sensor" at bounding box center [195, 266] width 91 height 10
click at [297, 296] on div "Resolution 15m 1h 1D 1M Metric Zone Air Temperature Sensor *You can only select…" at bounding box center [512, 240] width 754 height 196
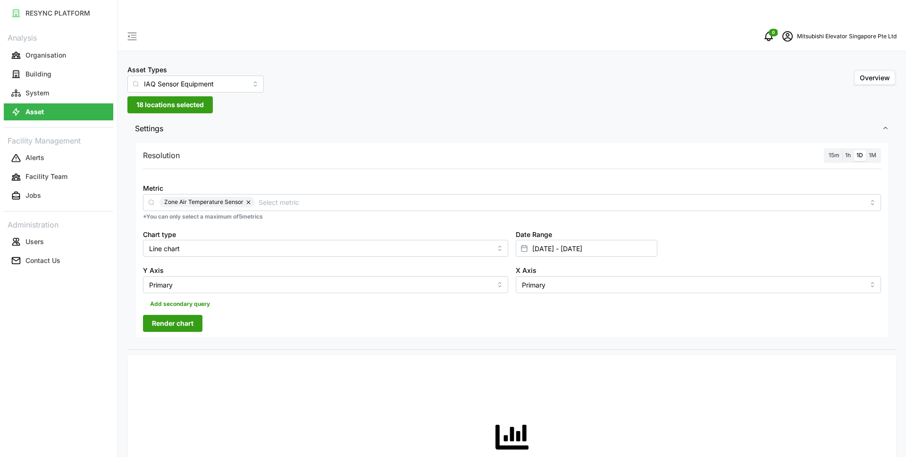
click at [188, 315] on span "Render chart" at bounding box center [173, 323] width 42 height 16
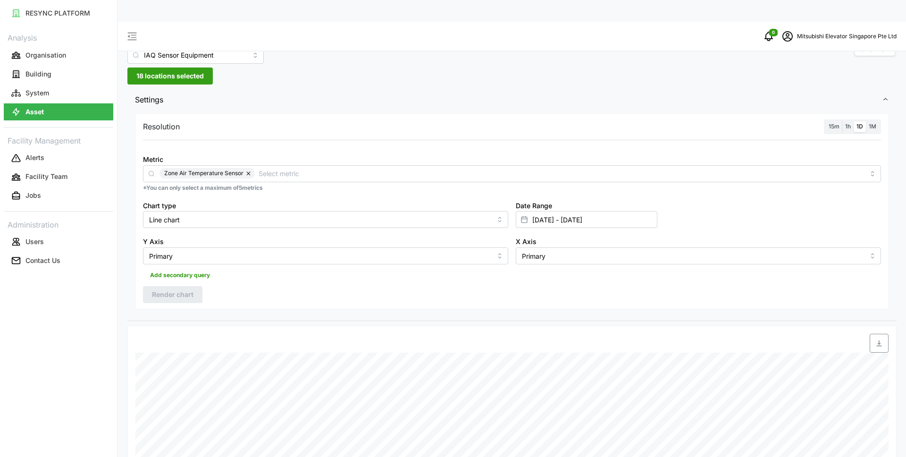
scroll to position [23, 0]
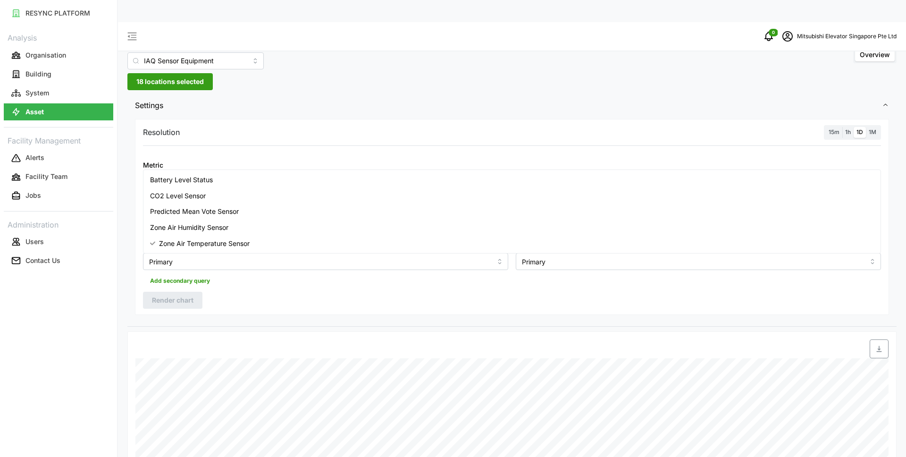
click at [277, 174] on input "Metric" at bounding box center [562, 179] width 606 height 10
click at [242, 174] on span "Zone Air Temperature Sensor" at bounding box center [203, 179] width 79 height 10
click at [249, 174] on button "button" at bounding box center [248, 179] width 11 height 10
click at [200, 223] on span "Zone Air Humidity Sensor" at bounding box center [189, 227] width 78 height 10
click at [182, 292] on span "Render chart" at bounding box center [173, 300] width 42 height 16
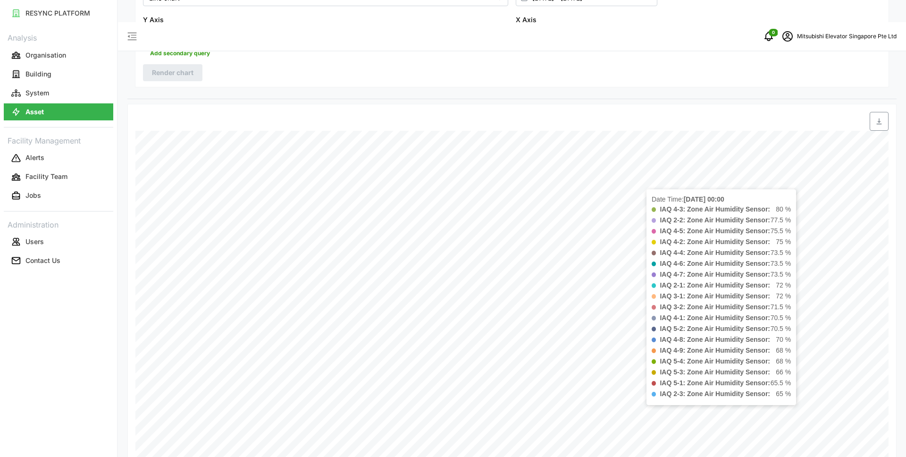
scroll to position [0, 0]
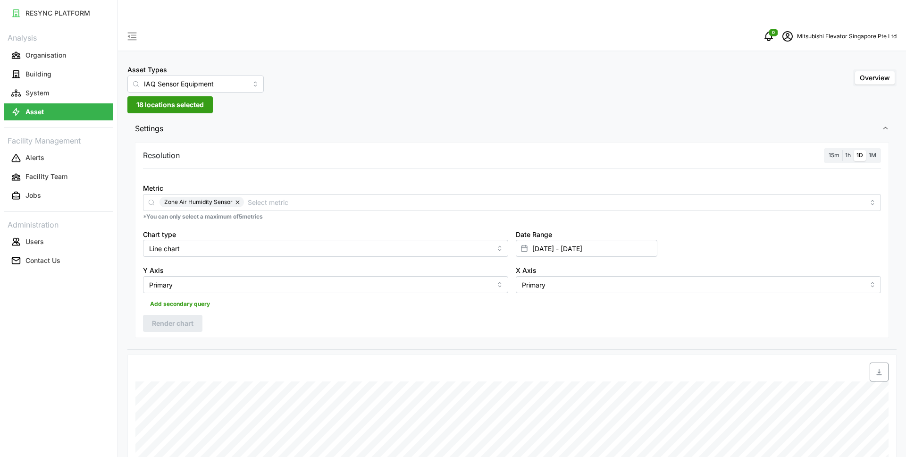
click at [852, 150] on label "1h" at bounding box center [847, 155] width 11 height 11
click at [842, 150] on input "1h" at bounding box center [842, 150] width 0 height 0
click at [174, 315] on span "Render chart" at bounding box center [173, 323] width 42 height 16
click at [77, 170] on button "Facility Team" at bounding box center [58, 176] width 109 height 17
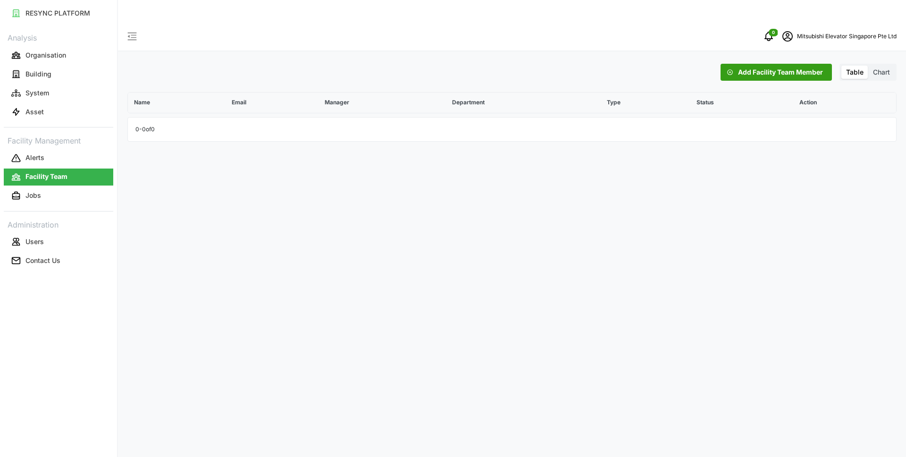
click at [792, 64] on span "Add Facility Team Member" at bounding box center [780, 72] width 85 height 16
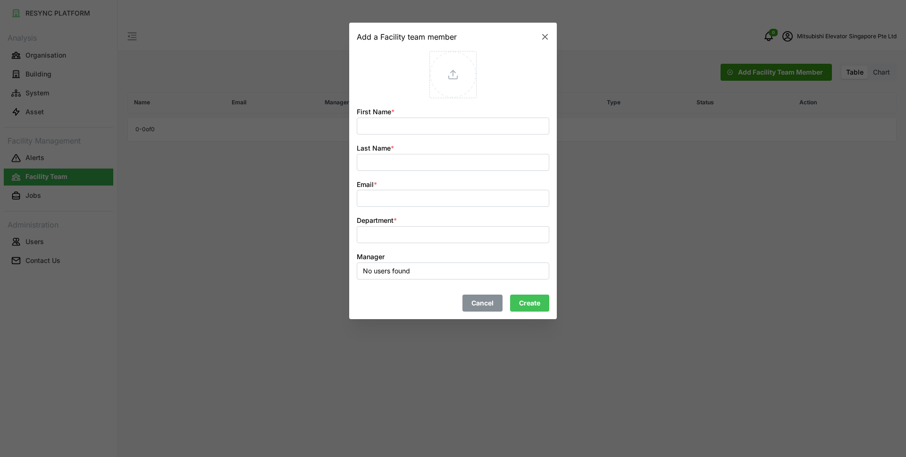
click at [544, 39] on icon "button" at bounding box center [544, 37] width 9 height 9
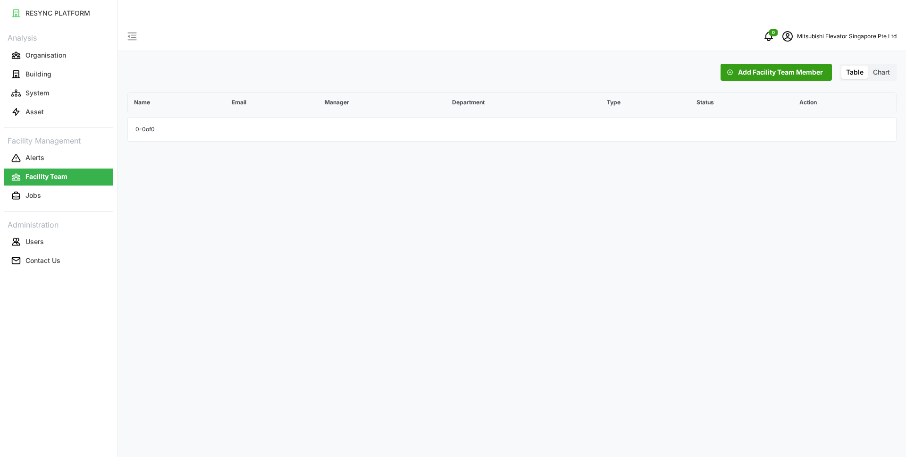
click at [881, 68] on span "Chart" at bounding box center [881, 72] width 17 height 8
click at [868, 66] on input "Chart" at bounding box center [868, 66] width 0 height 0
click at [871, 66] on label "Chart" at bounding box center [881, 72] width 26 height 13
click at [868, 66] on input "Chart" at bounding box center [868, 66] width 0 height 0
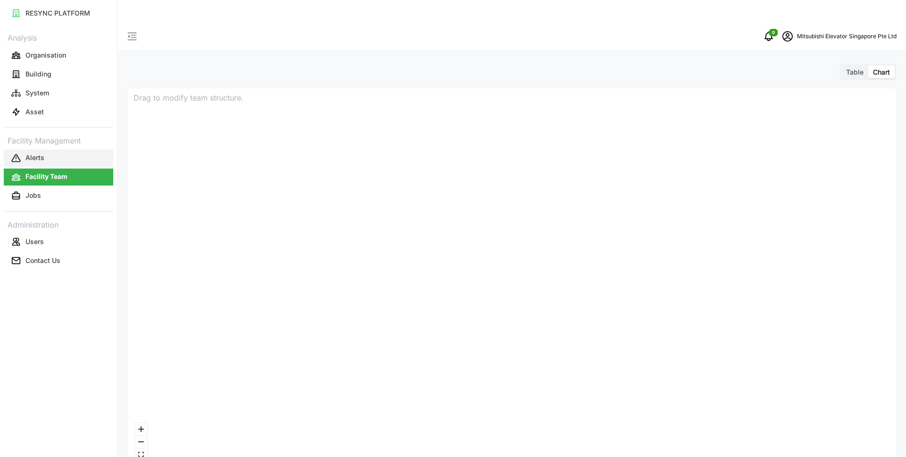
click at [48, 158] on button "Alerts" at bounding box center [58, 158] width 109 height 17
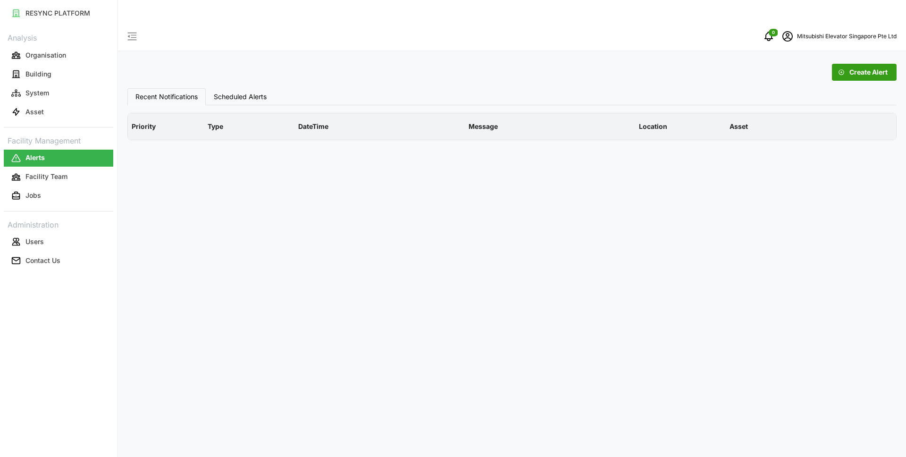
click at [864, 64] on span "Create Alert" at bounding box center [868, 72] width 38 height 16
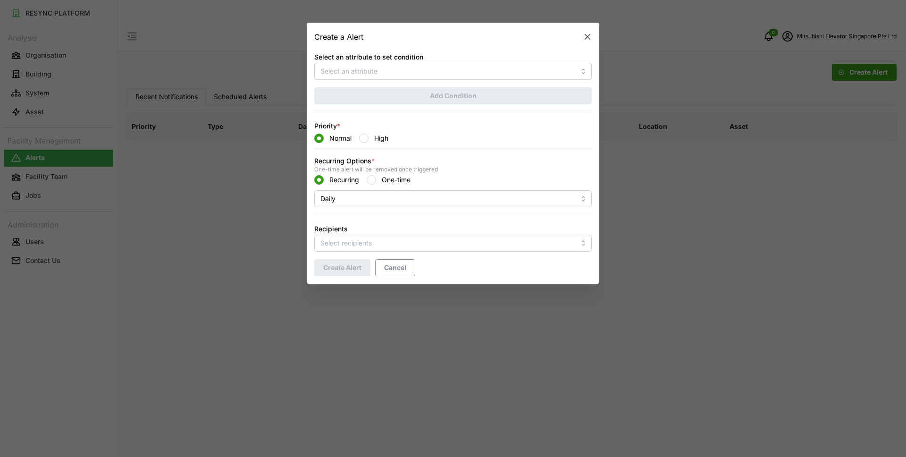
click at [588, 35] on icon "button" at bounding box center [587, 37] width 9 height 9
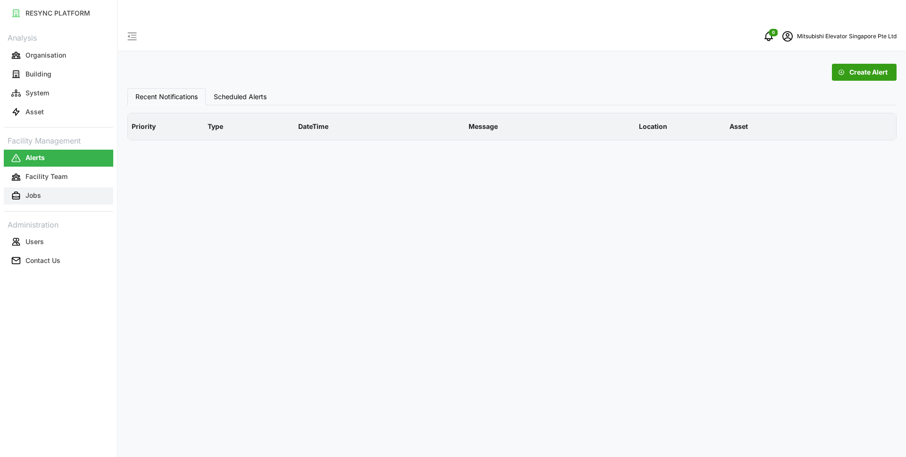
click at [74, 192] on button "Jobs" at bounding box center [58, 195] width 109 height 17
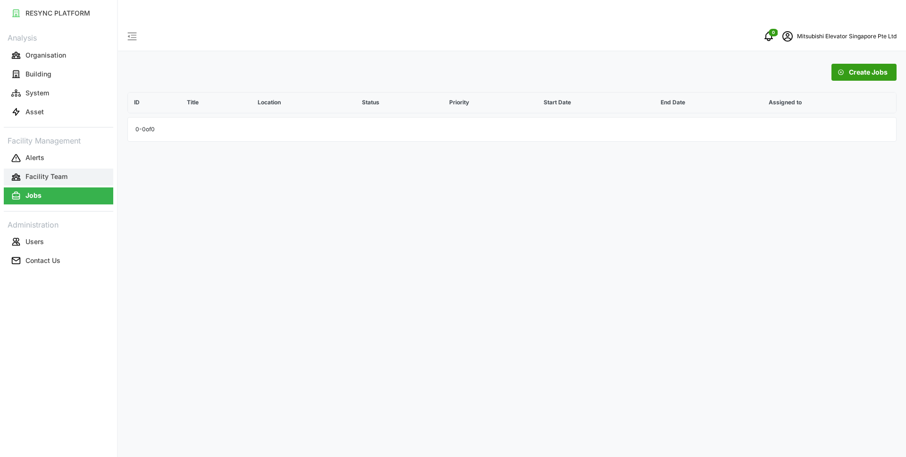
click at [53, 174] on p "Facility Team" at bounding box center [46, 176] width 42 height 9
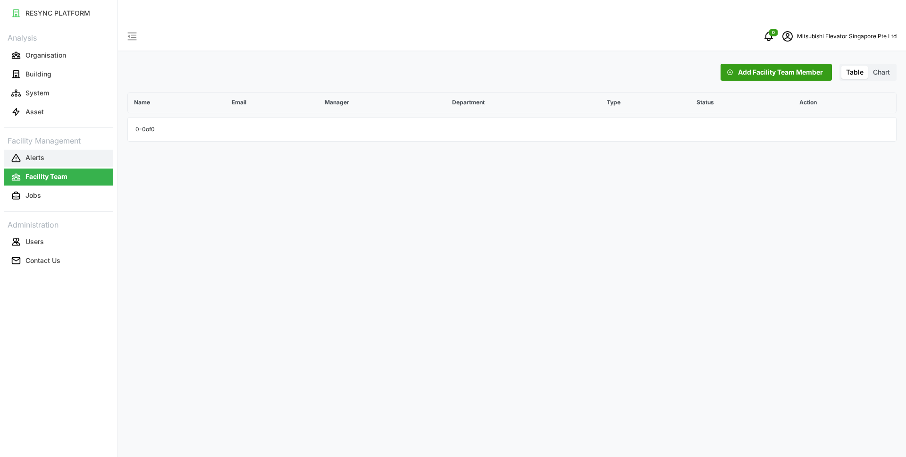
click at [48, 157] on button "Alerts" at bounding box center [58, 158] width 109 height 17
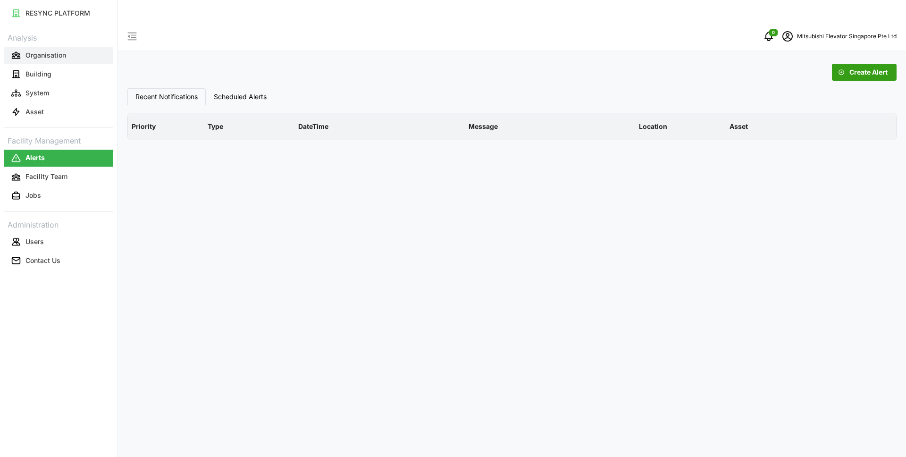
click at [67, 54] on button "Organisation" at bounding box center [58, 55] width 109 height 17
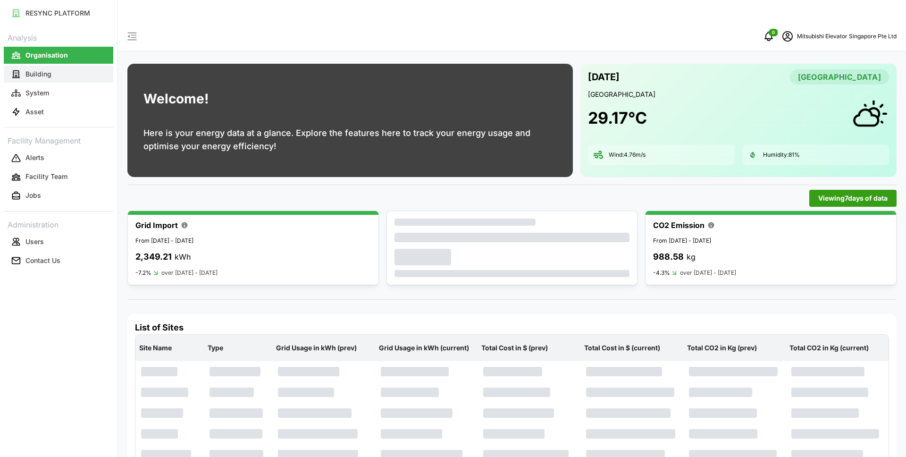
click at [70, 68] on button "Building" at bounding box center [58, 74] width 109 height 17
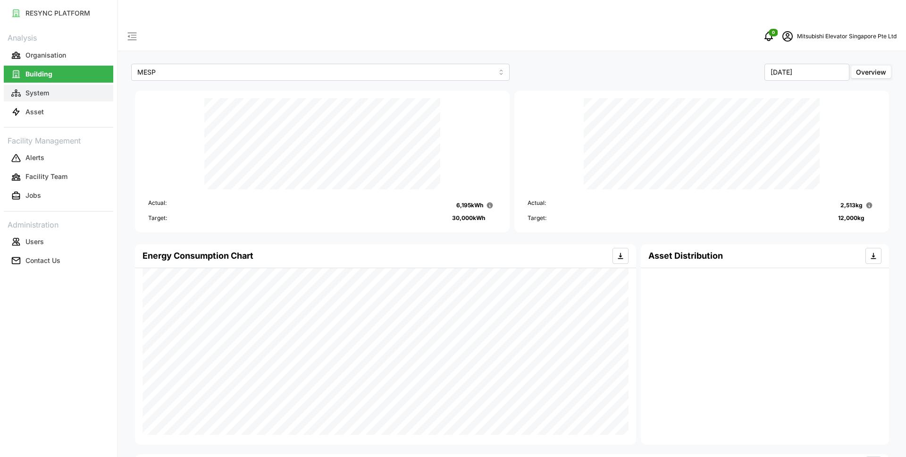
click at [71, 89] on button "System" at bounding box center [58, 92] width 109 height 17
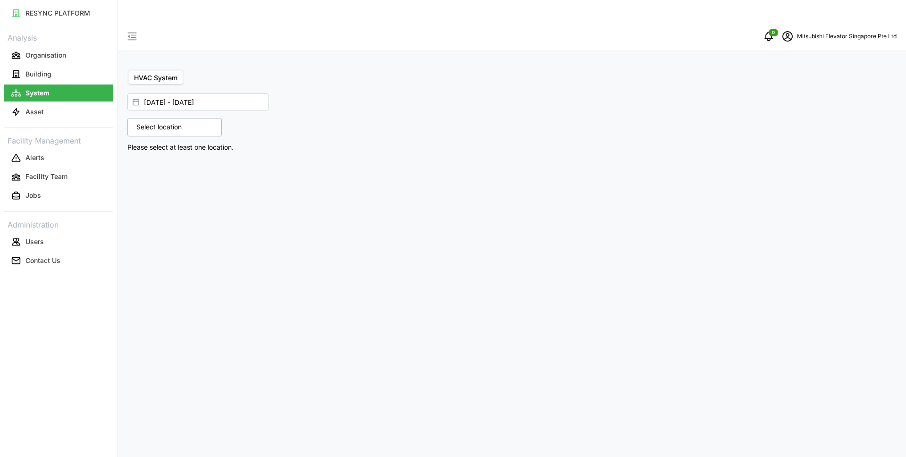
click at [184, 261] on div "HVAC System 01 Sep 2025 - 17 Sep 2025 Select location MESP Please select at lea…" at bounding box center [512, 250] width 788 height 457
click at [32, 242] on p "Users" at bounding box center [34, 241] width 18 height 9
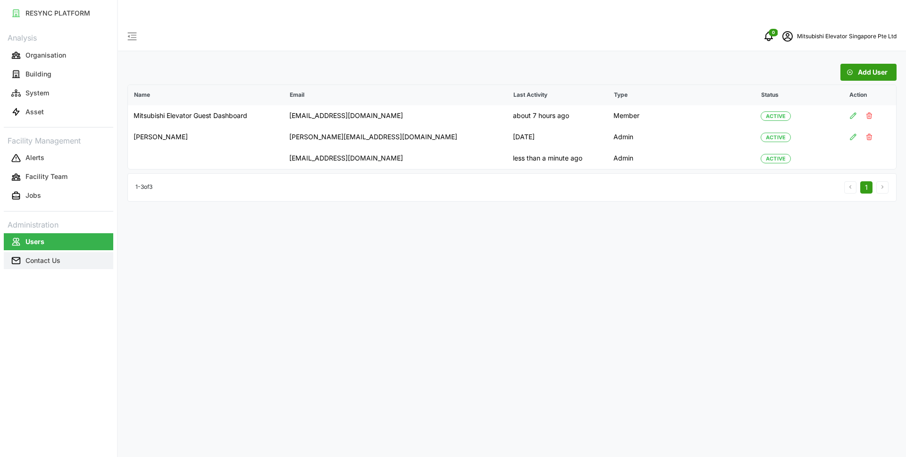
click at [42, 257] on p "Contact Us" at bounding box center [42, 260] width 35 height 9
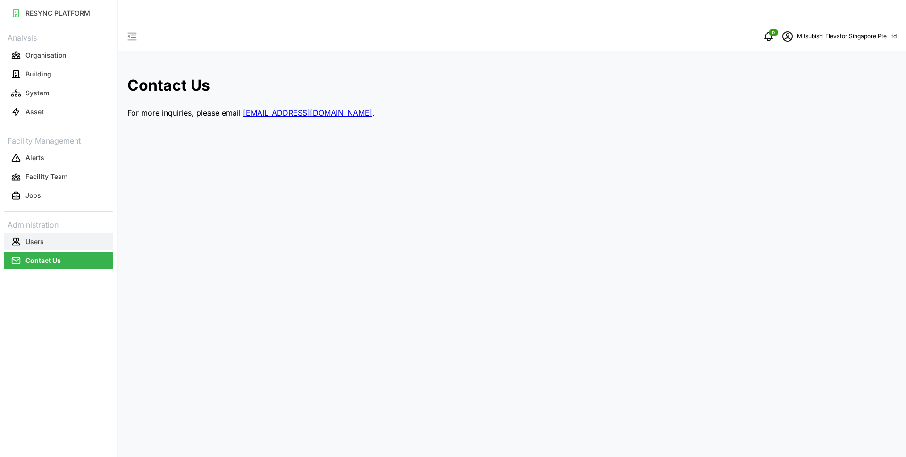
click at [54, 249] on button "Users" at bounding box center [58, 241] width 109 height 17
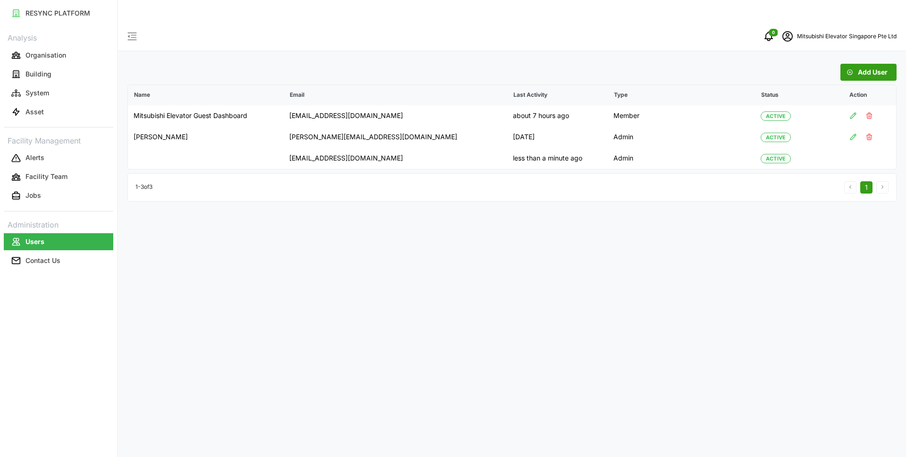
click at [562, 243] on div "Add User Name Email Last Activity Type Status Action Mitsubishi Elevator Guest …" at bounding box center [512, 250] width 788 height 457
click at [58, 56] on p "Organisation" at bounding box center [45, 54] width 41 height 9
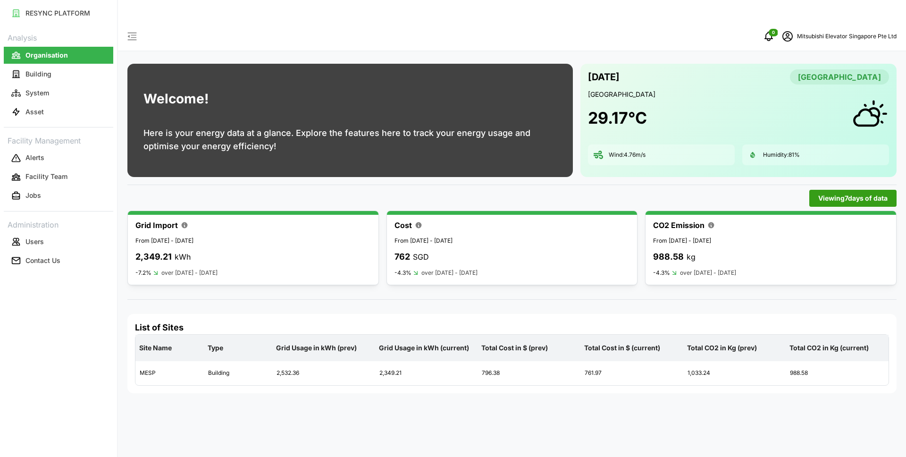
click at [573, 285] on div "Welcome! Here is your energy data at a glance. Explore the features here to tra…" at bounding box center [512, 250] width 788 height 457
click at [820, 32] on p "Mitsubishi Elevator Singapore Pte Ltd" at bounding box center [847, 36] width 100 height 9
click at [815, 74] on div "Logout" at bounding box center [843, 71] width 67 height 10
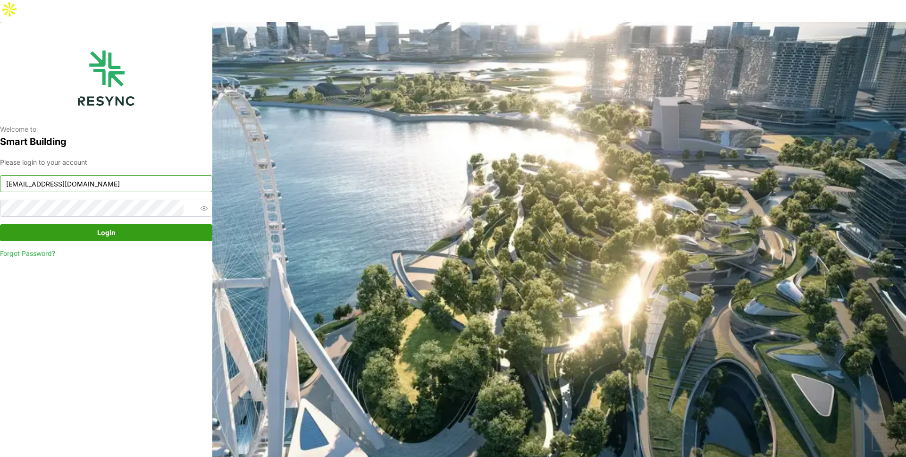
click at [118, 175] on input "mandai_display@resynctech.com" at bounding box center [106, 183] width 212 height 17
click at [136, 175] on input "mandai_display@resynctech.com" at bounding box center [106, 183] width 212 height 17
paste input "ciputra"
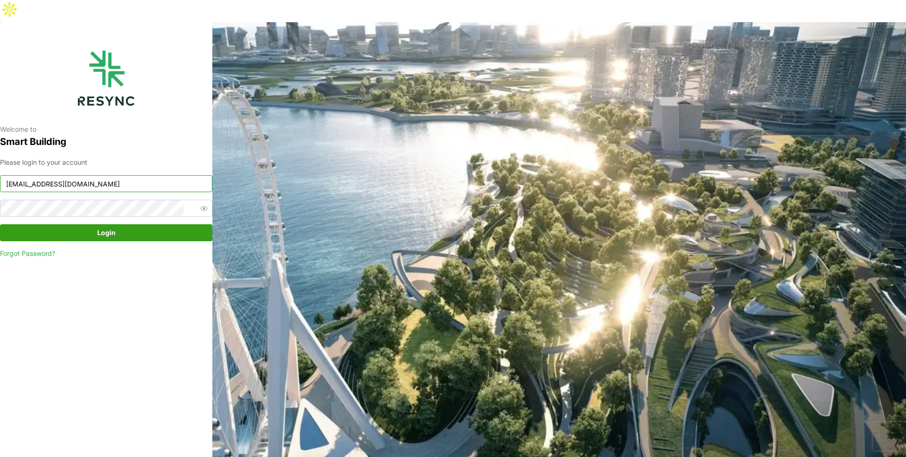
drag, startPoint x: 38, startPoint y: 163, endPoint x: 0, endPoint y: 163, distance: 37.8
click at [0, 163] on div "Welcome to Smart Building Please login to your account ciputra_display@resyncte…" at bounding box center [106, 250] width 212 height 457
type input "ciputra_display@resynctech.com"
click at [88, 197] on div "Please login to your account ciputra_display@resynctech.com Login Forgot Passwo…" at bounding box center [106, 207] width 212 height 101
click at [201, 205] on icon "button" at bounding box center [204, 208] width 7 height 7
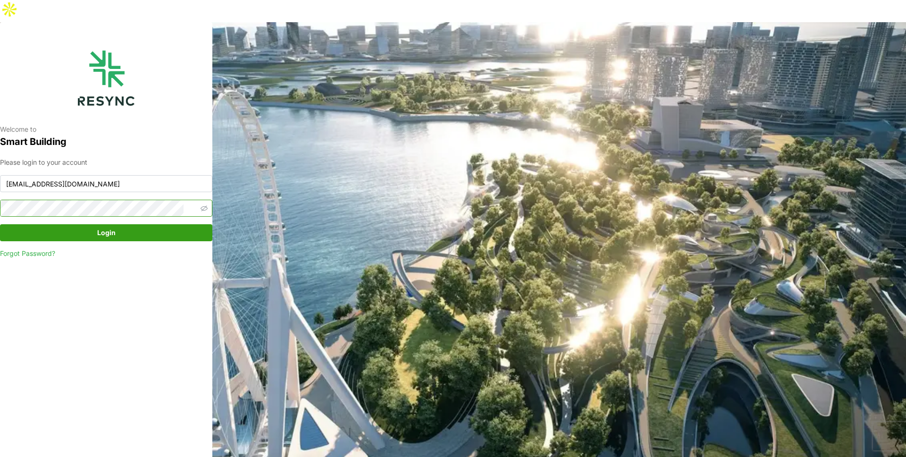
click at [2, 186] on div "Welcome to Smart Building Please login to your account ciputra_display@resyncte…" at bounding box center [106, 250] width 212 height 457
click at [144, 225] on span "Login" at bounding box center [106, 233] width 194 height 16
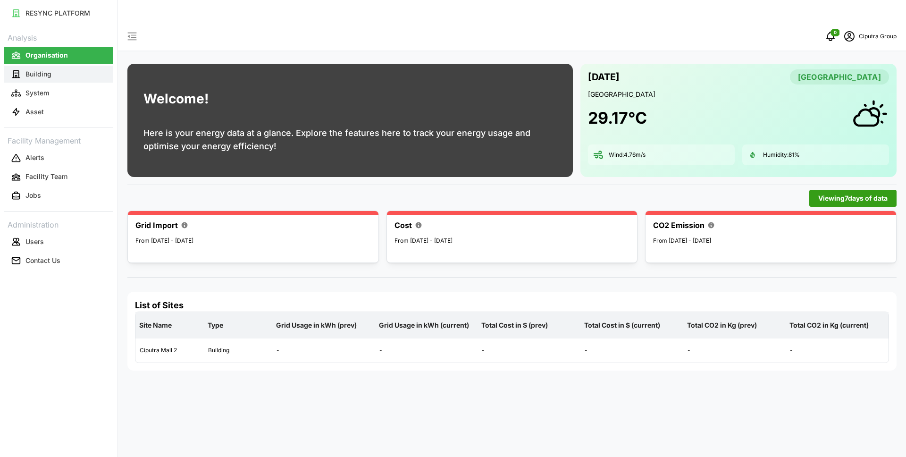
click at [86, 82] on button "Building" at bounding box center [58, 74] width 109 height 17
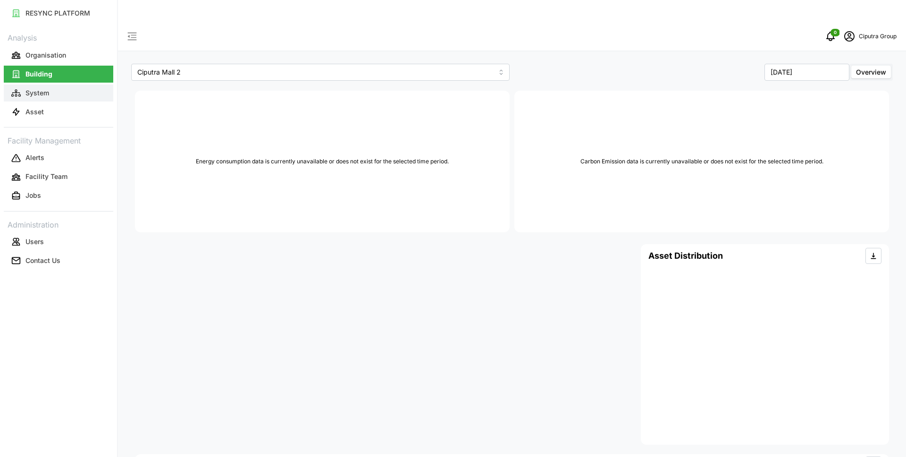
click at [50, 94] on button "System" at bounding box center [58, 92] width 109 height 17
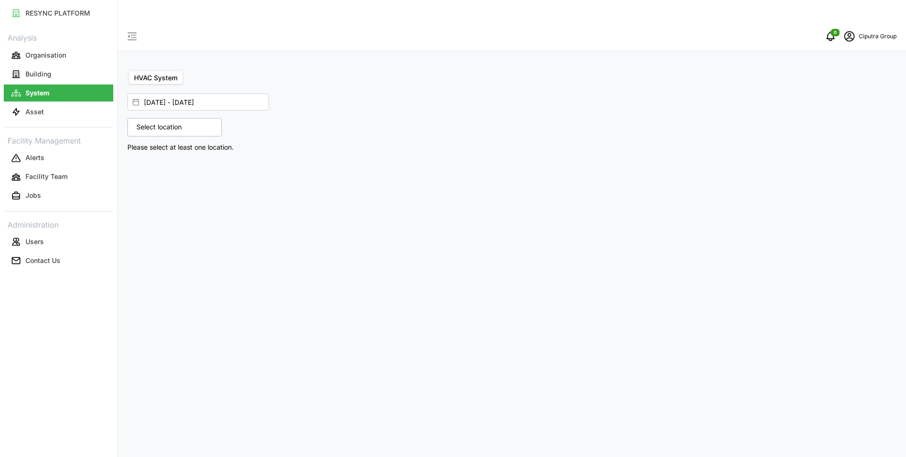
click at [170, 122] on p "Select location" at bounding box center [159, 126] width 55 height 9
click at [139, 165] on icon at bounding box center [140, 169] width 8 height 8
click at [149, 178] on icon at bounding box center [147, 182] width 8 height 8
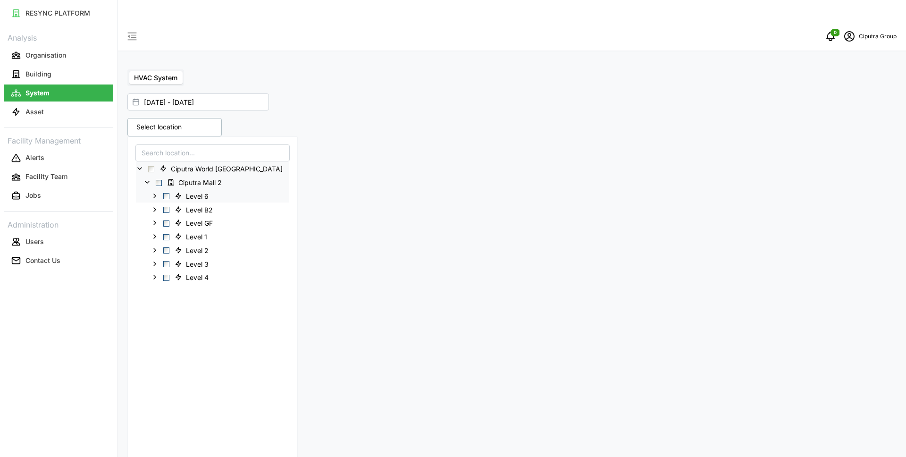
click at [156, 192] on icon at bounding box center [155, 196] width 8 height 8
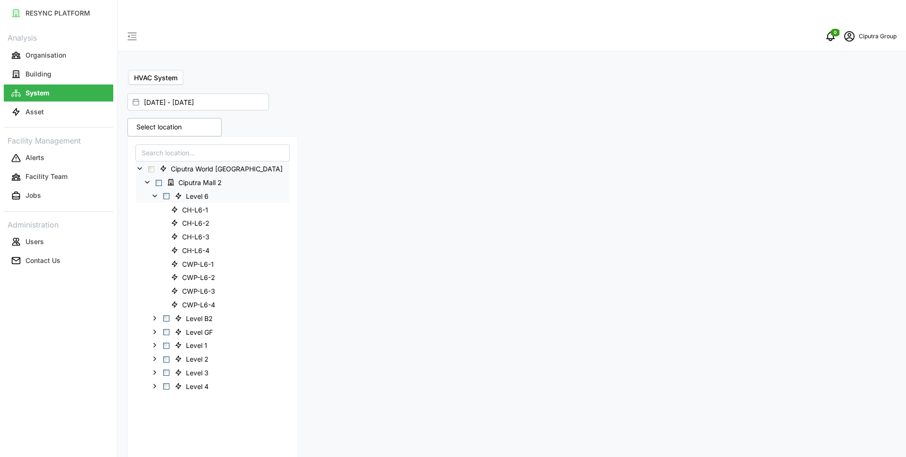
click at [156, 192] on icon at bounding box center [155, 196] width 8 height 8
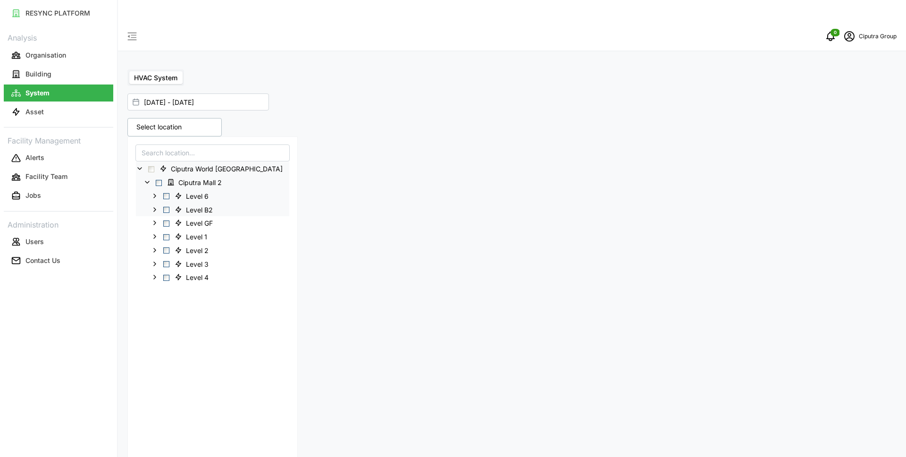
click at [155, 206] on icon at bounding box center [155, 210] width 8 height 8
click at [155, 219] on icon at bounding box center [155, 223] width 8 height 8
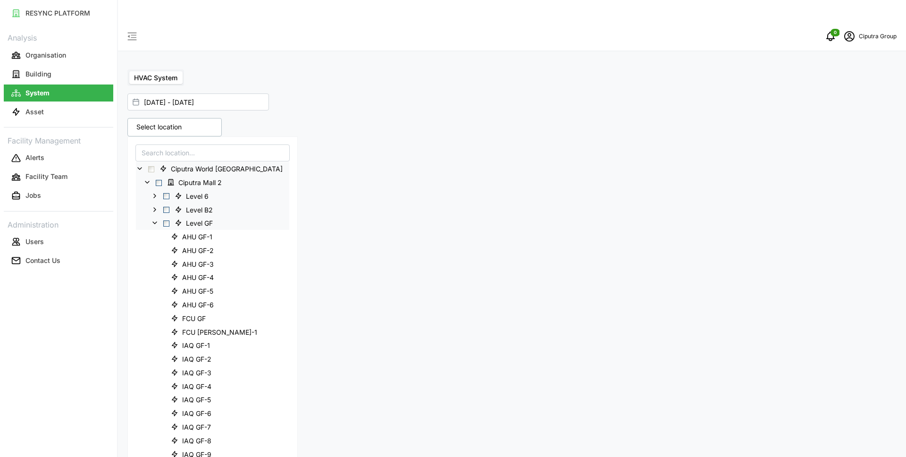
click at [155, 219] on icon at bounding box center [155, 223] width 8 height 8
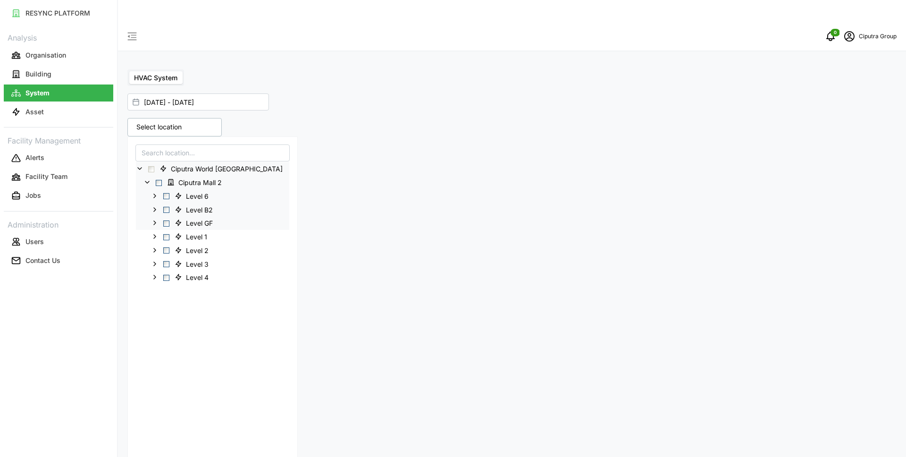
click at [168, 193] on span "Select Level 6" at bounding box center [166, 196] width 6 height 6
click at [454, 69] on div "HVAC System" at bounding box center [511, 77] width 769 height 17
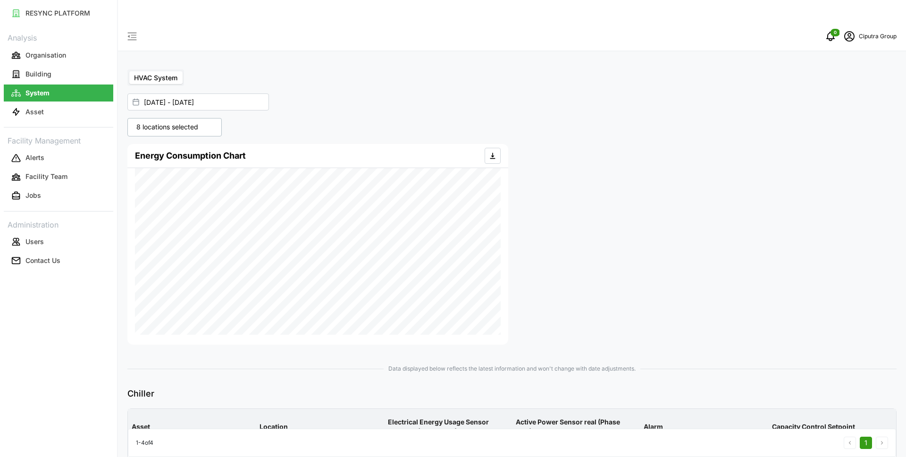
click at [51, 123] on div "Analysis Organisation Building System Asset Facility Management Alerts Facility…" at bounding box center [58, 150] width 109 height 240
click at [50, 120] on button "Asset" at bounding box center [58, 111] width 109 height 17
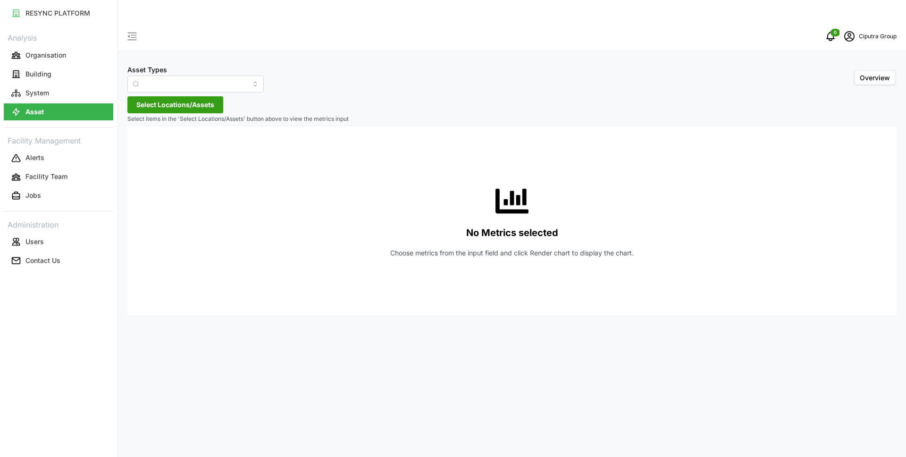
type input "Air Handling Unit"
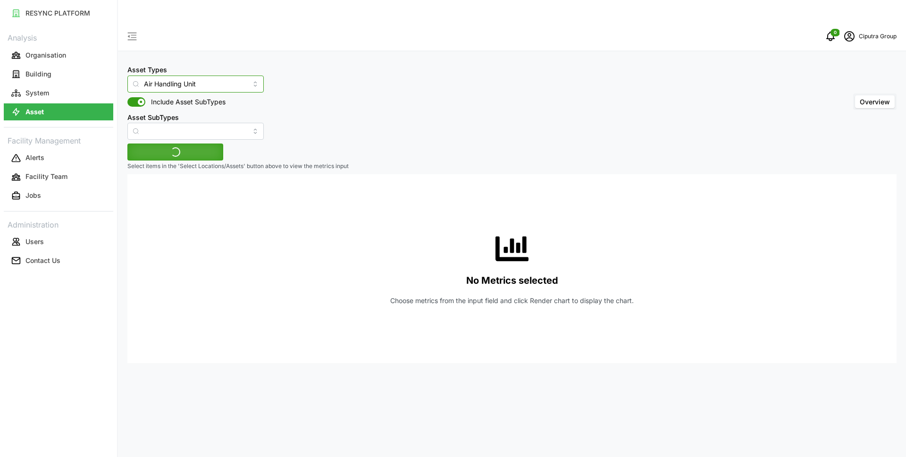
click at [213, 76] on input "Air Handling Unit" at bounding box center [195, 84] width 136 height 17
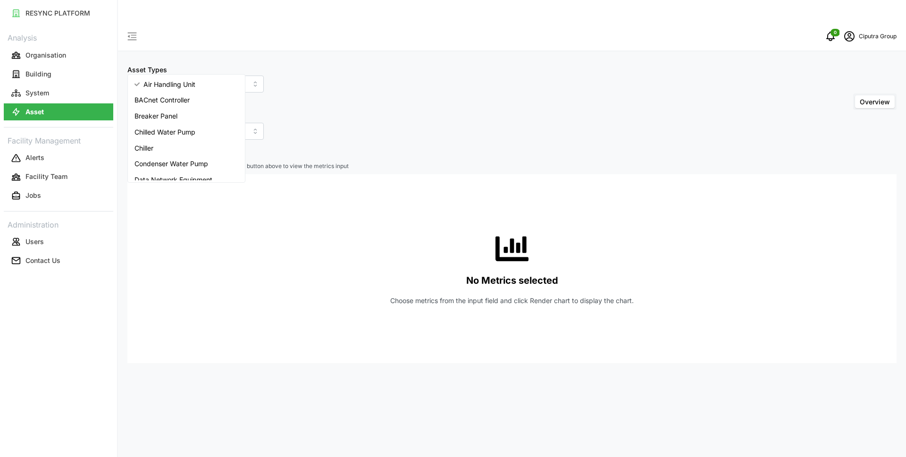
click at [372, 92] on div "Asset Types Air Handling Unit Include Asset SubTypes Asset SubTypes Overview" at bounding box center [511, 102] width 769 height 76
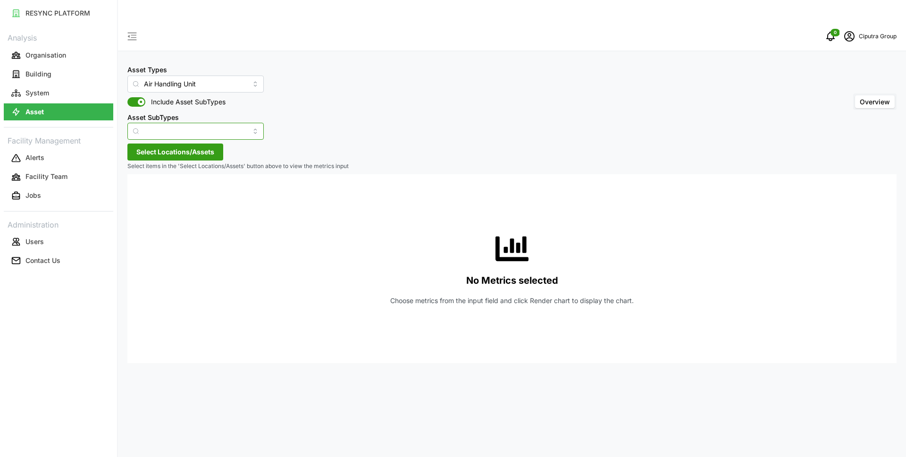
click at [162, 123] on input "Asset SubTypes" at bounding box center [195, 131] width 136 height 17
click at [164, 134] on span "Chilled Water Valve" at bounding box center [164, 132] width 60 height 10
type input "Chilled Water Valve"
click at [209, 123] on input "Chilled Water Valve" at bounding box center [195, 131] width 136 height 17
click at [282, 103] on div "Asset Types Air Handling Unit Include Asset SubTypes Asset SubTypes Chilled Wat…" at bounding box center [511, 102] width 769 height 76
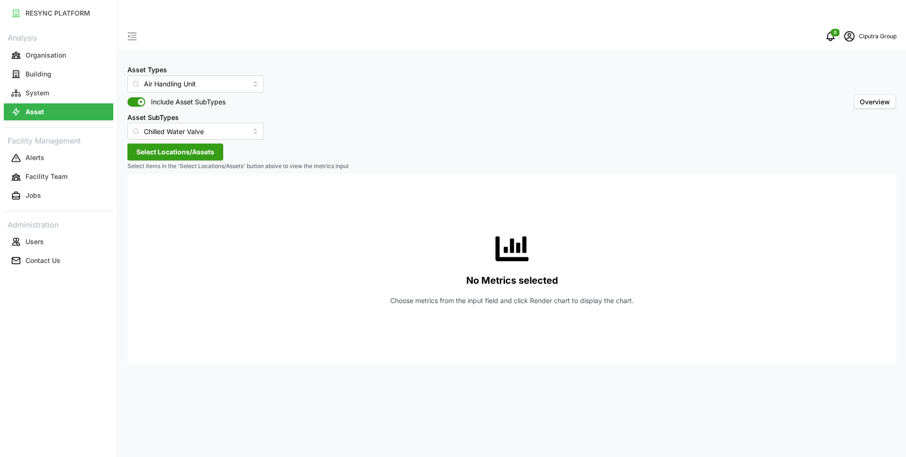
click at [157, 144] on span "Select Locations/Assets" at bounding box center [175, 152] width 78 height 16
click at [137, 175] on icon at bounding box center [140, 173] width 8 height 8
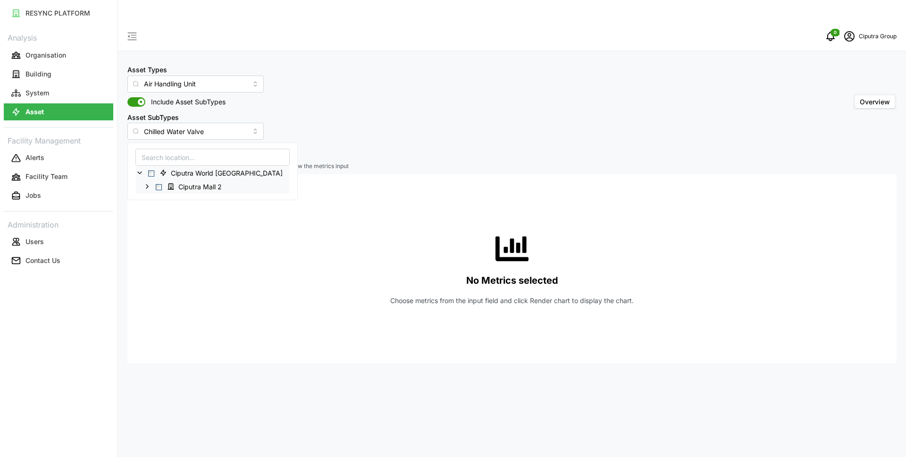
click at [147, 186] on icon at bounding box center [147, 187] width 8 height 8
click at [154, 199] on icon at bounding box center [155, 200] width 8 height 8
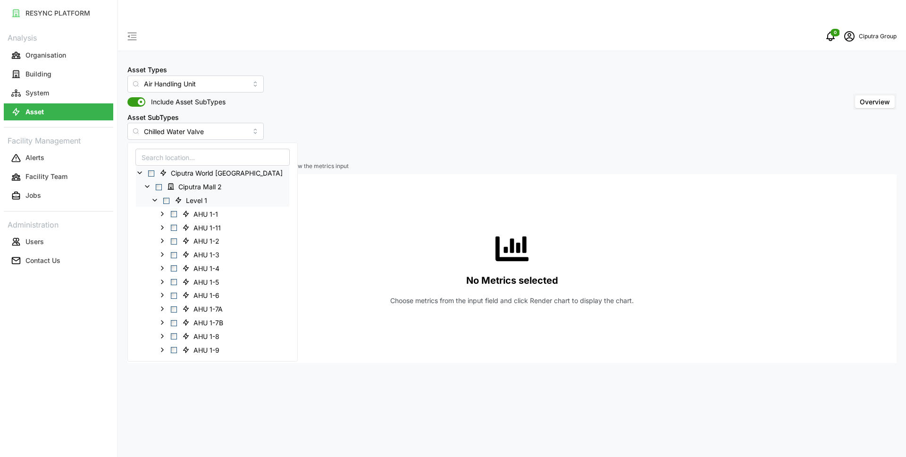
click at [167, 201] on span "Select Level 1" at bounding box center [166, 200] width 6 height 6
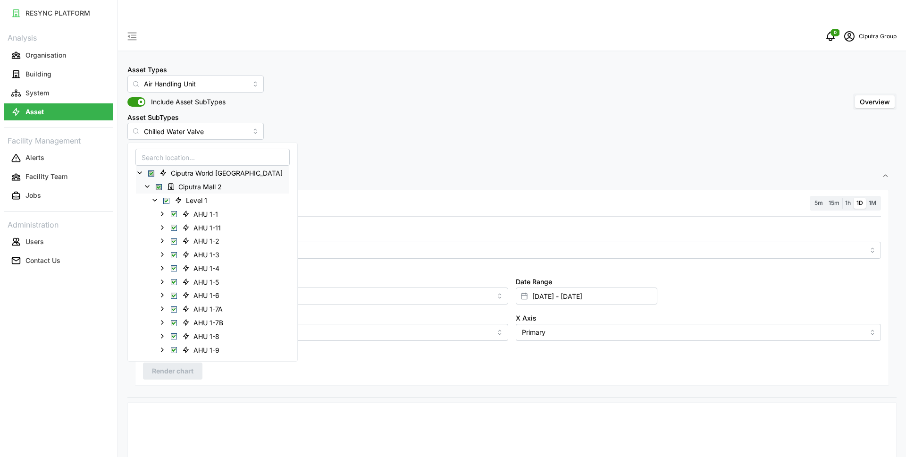
click at [408, 98] on div "Asset Types Air Handling Unit Include Asset SubTypes Asset SubTypes Chilled Wat…" at bounding box center [511, 102] width 769 height 76
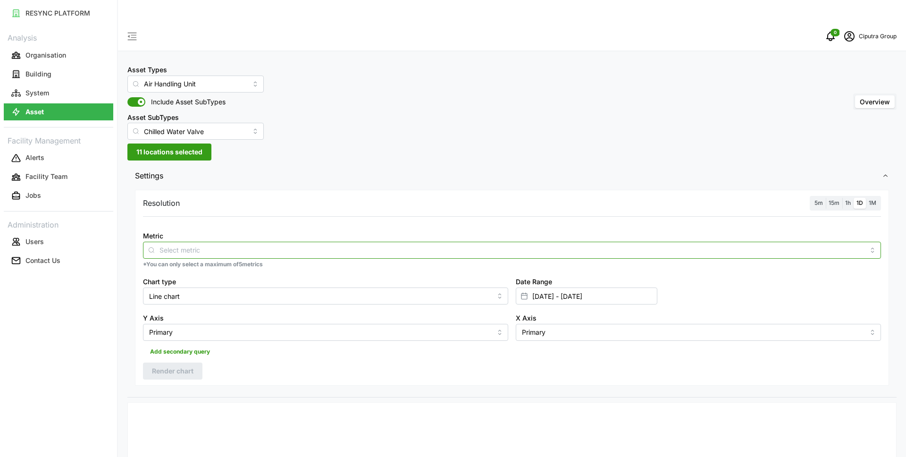
click at [194, 244] on input "Metric" at bounding box center [511, 249] width 705 height 10
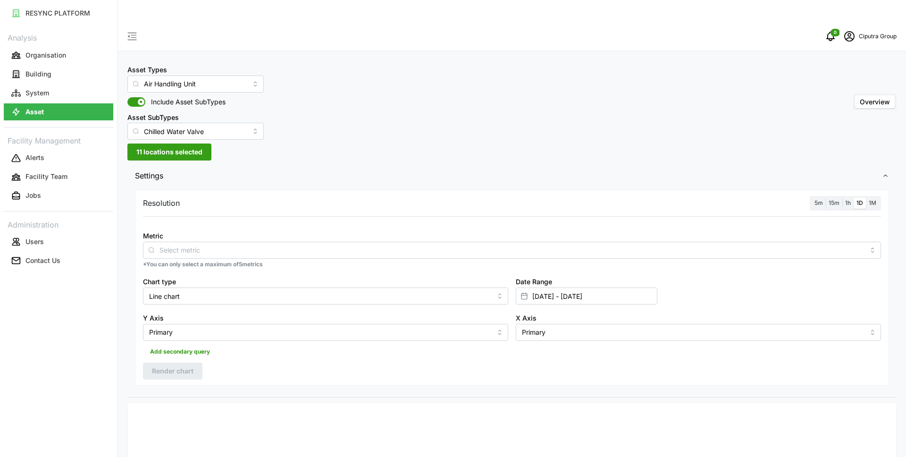
click at [384, 64] on div "Asset Types Air Handling Unit Include Asset SubTypes Asset SubTypes Chilled Wat…" at bounding box center [511, 102] width 769 height 76
click at [205, 123] on input "Chilled Water Valve" at bounding box center [195, 131] width 136 height 17
click at [135, 132] on icon at bounding box center [136, 132] width 5 height 4
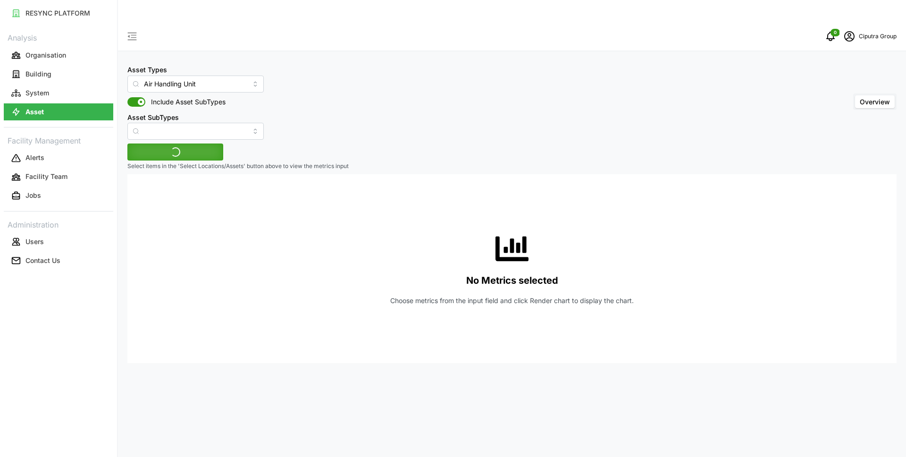
click at [392, 126] on div "Asset Types Air Handling Unit Include Asset SubTypes Asset SubTypes Overview Se…" at bounding box center [512, 250] width 788 height 457
click at [178, 76] on input "Air Handling Unit" at bounding box center [195, 84] width 136 height 17
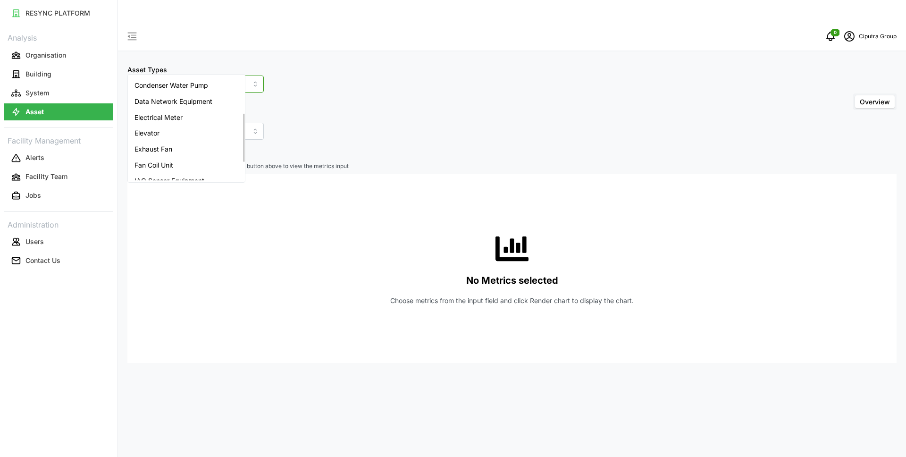
scroll to position [80, 0]
click at [172, 121] on div "Electrical Meter" at bounding box center [186, 116] width 113 height 16
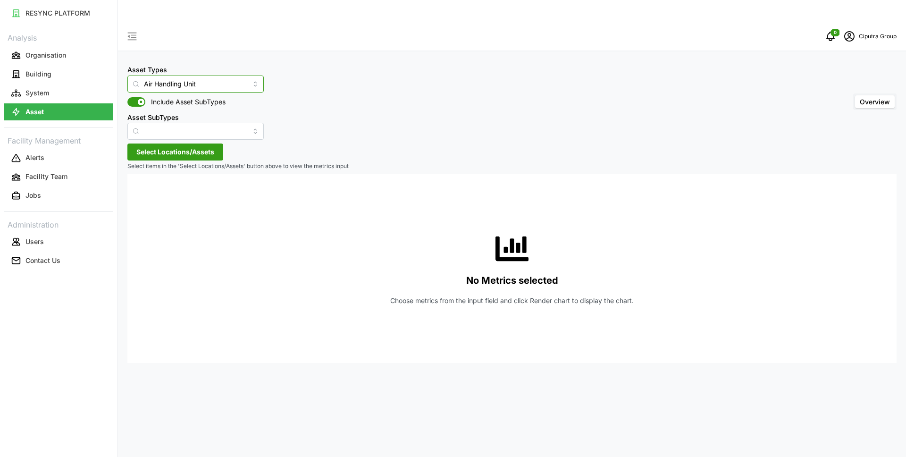
type input "Electrical Meter"
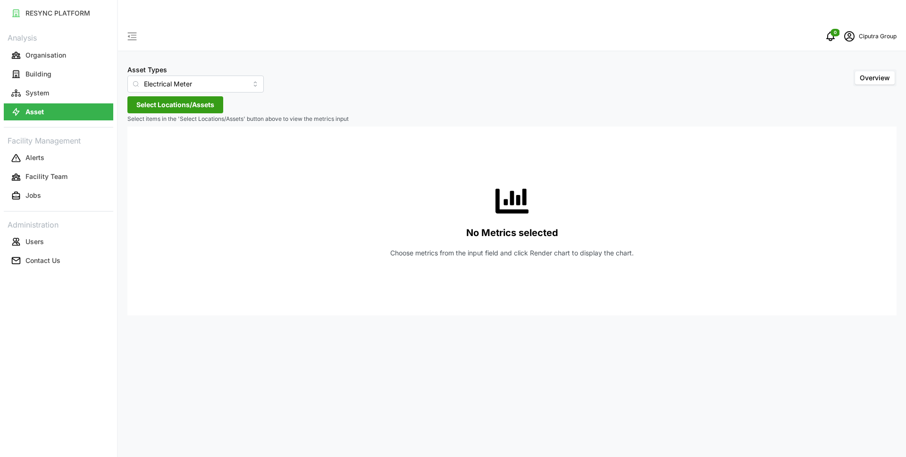
click at [172, 97] on span "Select Locations/Assets" at bounding box center [175, 105] width 78 height 16
click at [140, 126] on polyline at bounding box center [140, 125] width 2 height 4
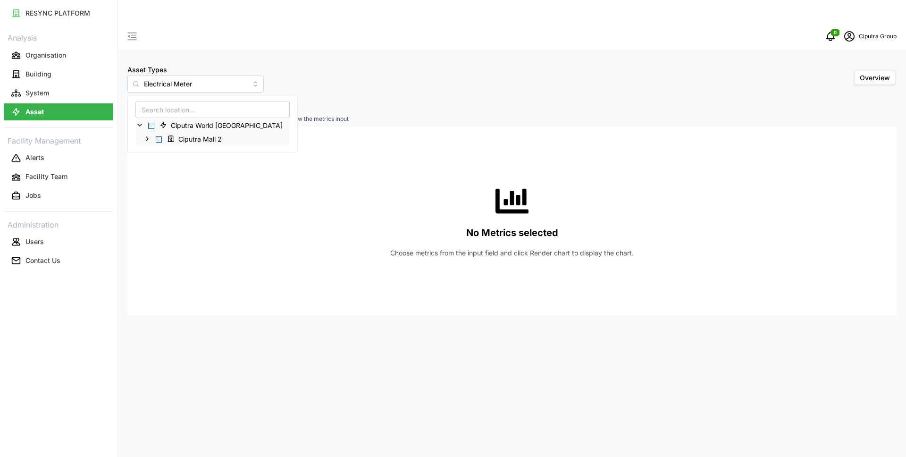
click at [147, 135] on icon at bounding box center [147, 139] width 8 height 8
click at [166, 156] on div "Ciputra Mall 2 Building ACMV Meter" at bounding box center [235, 152] width 199 height 14
click at [167, 151] on span "Select Ciputra Mall 2 Building ACMV Meter" at bounding box center [166, 153] width 6 height 6
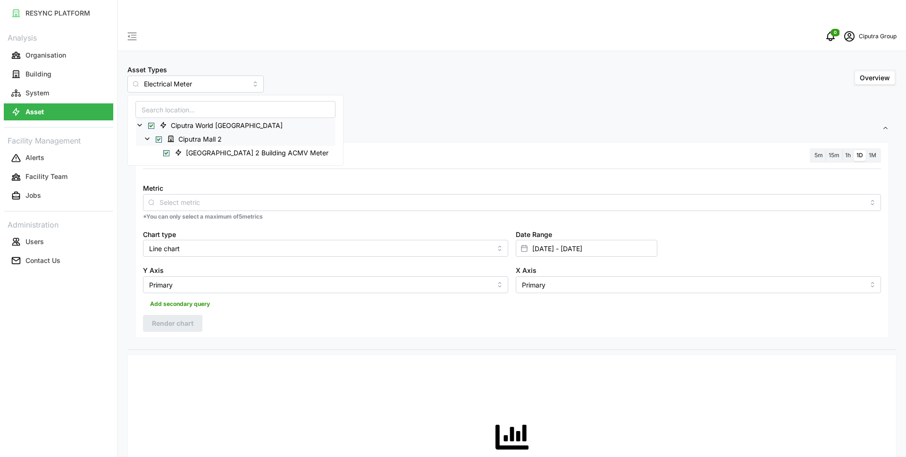
click at [360, 24] on div "0 Ciputra Group" at bounding box center [512, 36] width 788 height 29
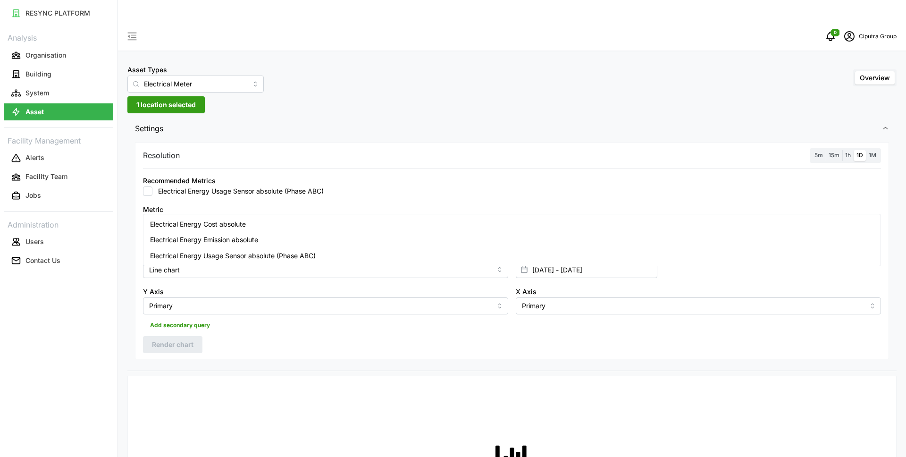
click at [201, 218] on input "Metric" at bounding box center [511, 223] width 705 height 10
click at [147, 186] on input "Electrical Energy Usage Sensor absolute (Phase ABC)" at bounding box center [147, 190] width 9 height 9
checkbox input "true"
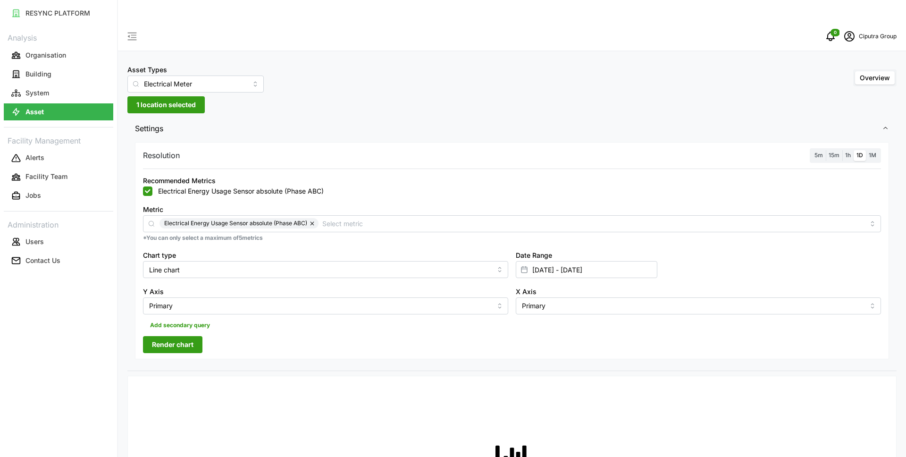
click at [378, 117] on span "Settings" at bounding box center [508, 128] width 747 height 23
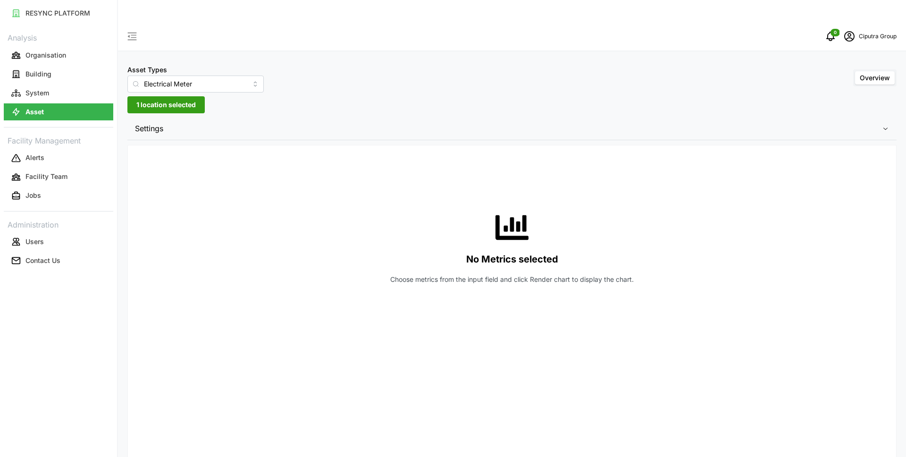
click at [274, 117] on span "Settings" at bounding box center [508, 128] width 747 height 23
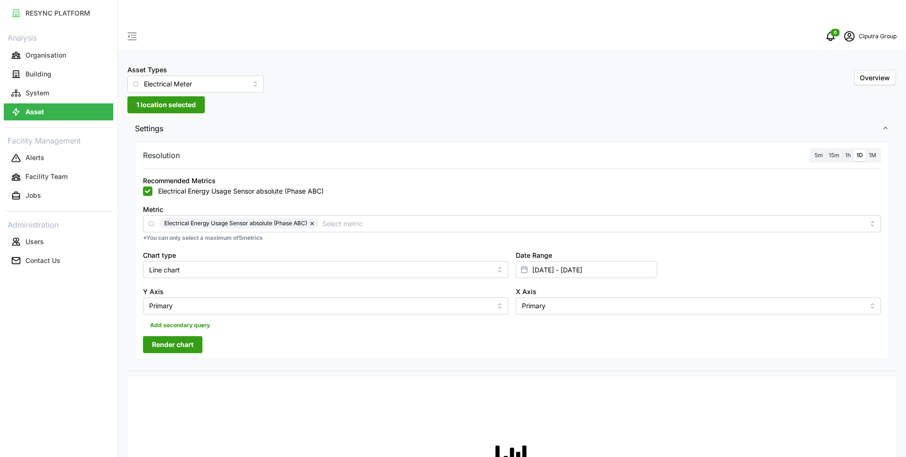
click at [176, 336] on span "Render chart" at bounding box center [173, 344] width 42 height 16
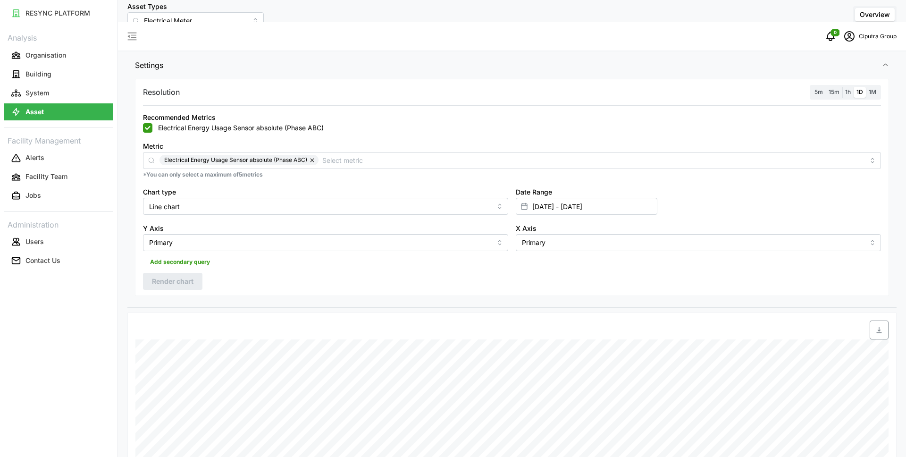
scroll to position [64, 0]
click at [849, 88] on span "1h" at bounding box center [848, 91] width 6 height 7
click at [842, 86] on input "1h" at bounding box center [842, 86] width 0 height 0
click at [864, 86] on label "1D" at bounding box center [860, 91] width 12 height 11
click at [854, 86] on input "1D" at bounding box center [854, 86] width 0 height 0
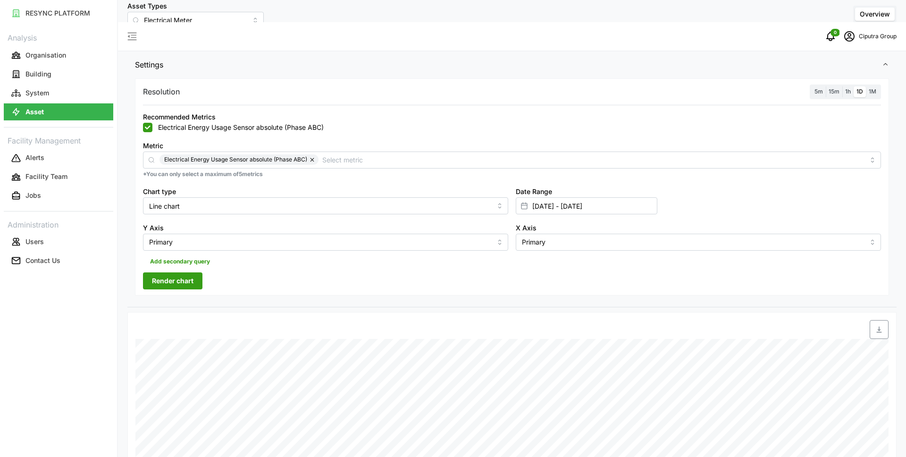
click at [849, 88] on span "1h" at bounding box center [848, 91] width 6 height 7
click at [842, 86] on input "1h" at bounding box center [842, 86] width 0 height 0
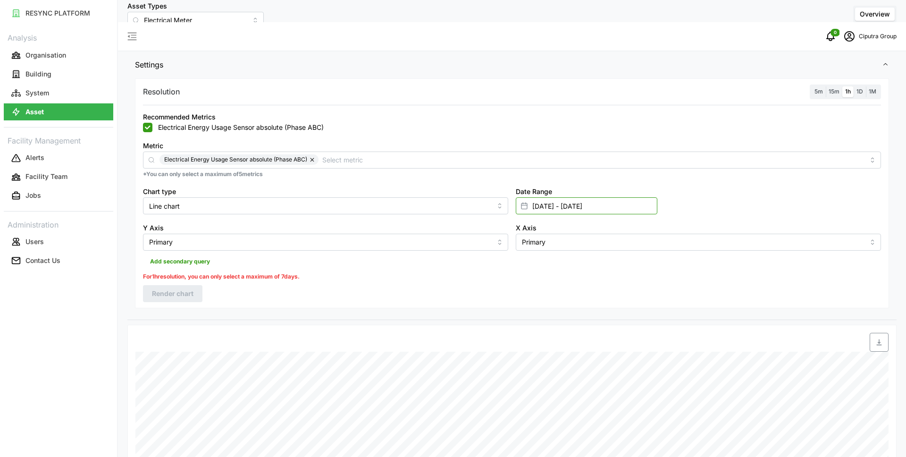
click at [544, 197] on input "01 Sep 2025 - 17 Sep 2025" at bounding box center [587, 205] width 142 height 17
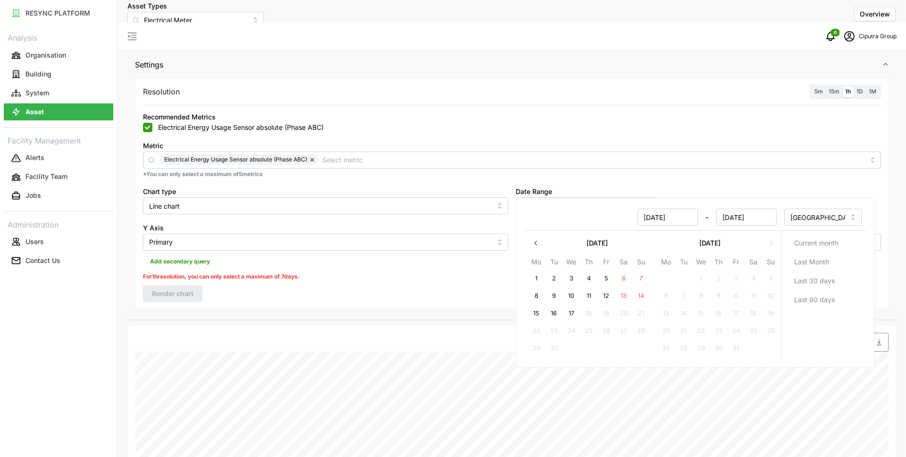
click at [539, 295] on button "8" at bounding box center [536, 295] width 17 height 17
type input "08 Sep 2025 - 17 Sep 2025"
type input "08 Sep 2025"
click at [575, 317] on button "17" at bounding box center [571, 313] width 17 height 17
click at [728, 151] on div "Electrical Energy Usage Sensor absolute (Phase ABC)" at bounding box center [512, 159] width 738 height 17
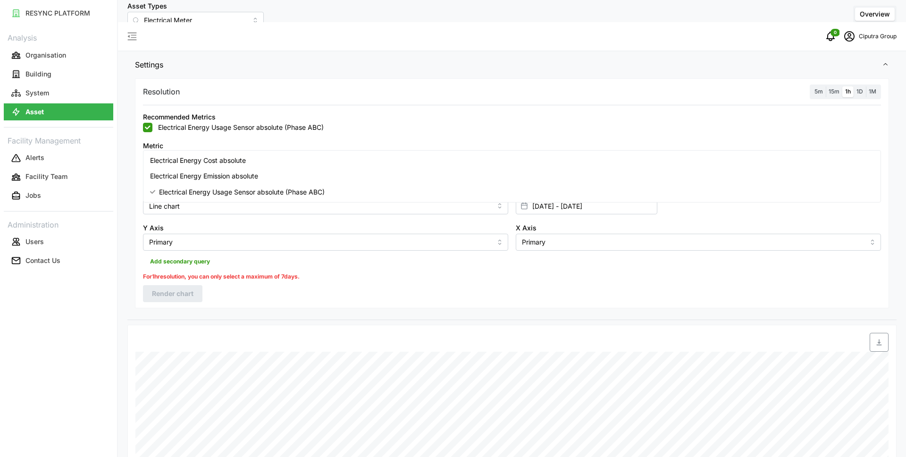
click at [514, 166] on div "Electrical Energy Cost absolute" at bounding box center [511, 160] width 733 height 16
click at [478, 111] on div "Recommended Metrics Electrical Energy Usage Sensor absolute (Phase ABC)" at bounding box center [512, 121] width 738 height 21
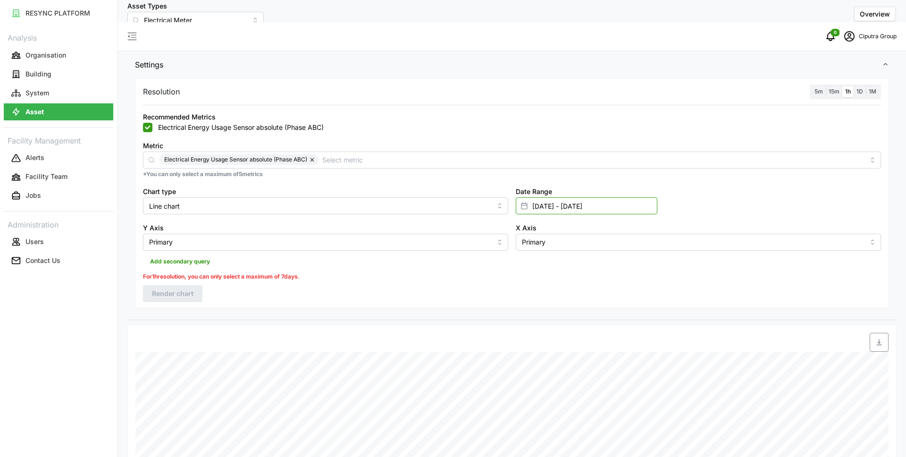
click at [596, 197] on input "08 Sep 2025 - 17 Sep 2025" at bounding box center [587, 205] width 142 height 17
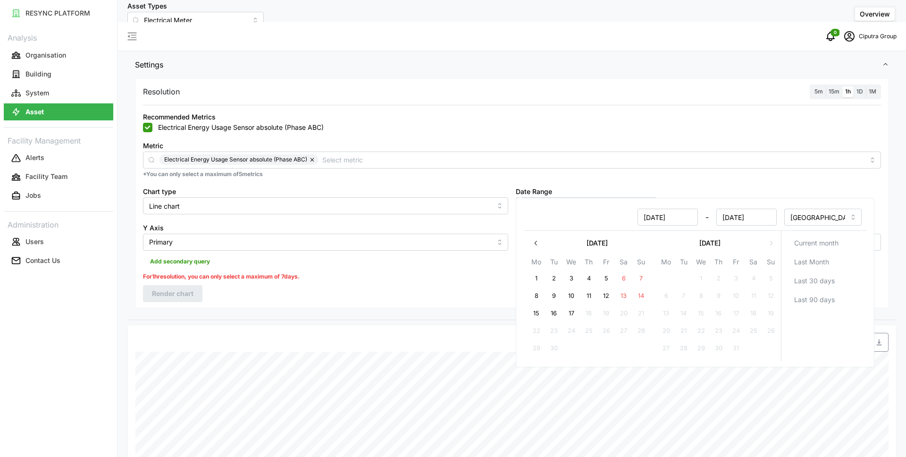
click at [531, 311] on button "15" at bounding box center [536, 313] width 17 height 17
type input "15 Sep 2025 - 17 Sep 2025"
type input "15 Sep 2025"
click at [571, 311] on button "17" at bounding box center [571, 313] width 17 height 17
click at [251, 284] on div "Resolution 5m 15m 1h 1D 1M Recommended Metrics Electrical Energy Usage Sensor a…" at bounding box center [512, 192] width 754 height 229
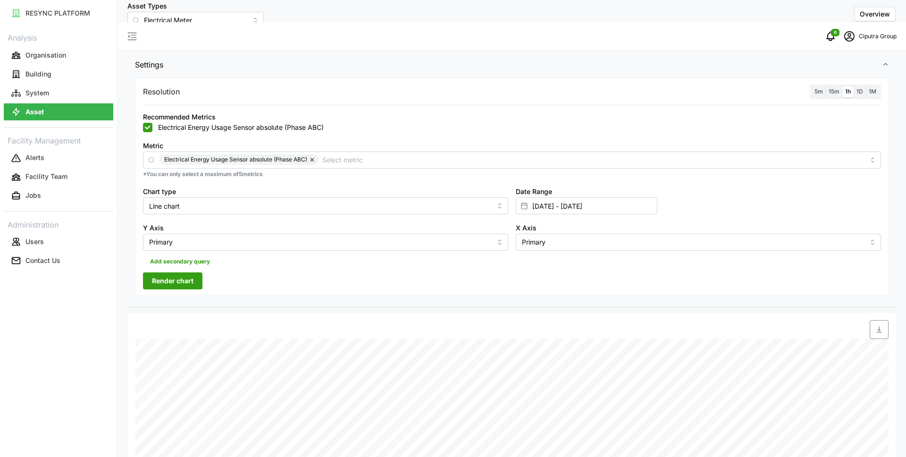
click at [188, 273] on span "Render chart" at bounding box center [173, 281] width 42 height 16
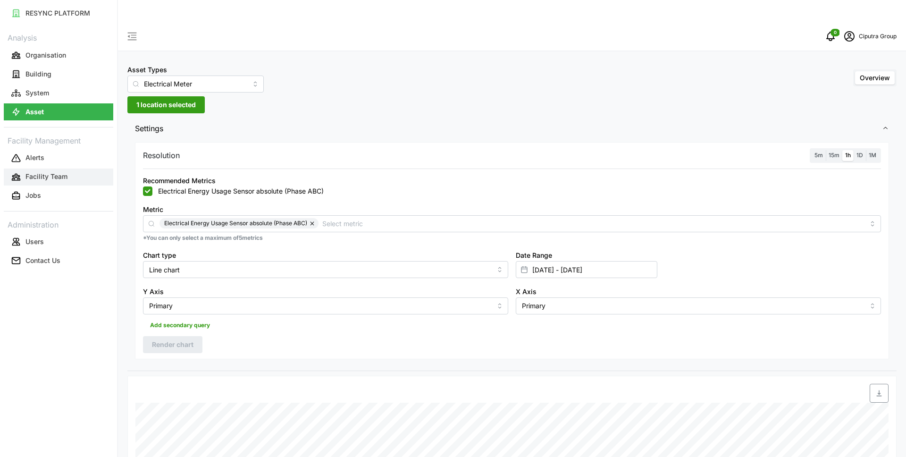
click at [67, 182] on button "Facility Team" at bounding box center [58, 176] width 109 height 17
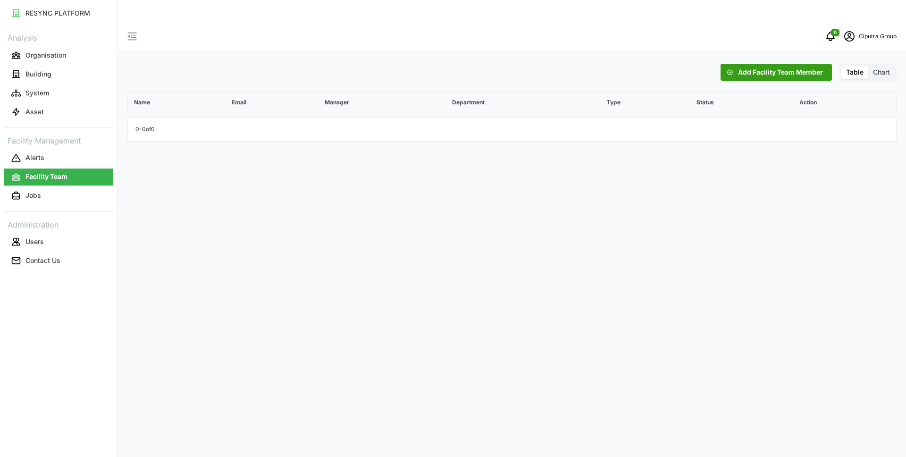
click at [66, 168] on link "Facility Team" at bounding box center [58, 177] width 109 height 19
click at [64, 163] on button "Alerts" at bounding box center [58, 158] width 109 height 17
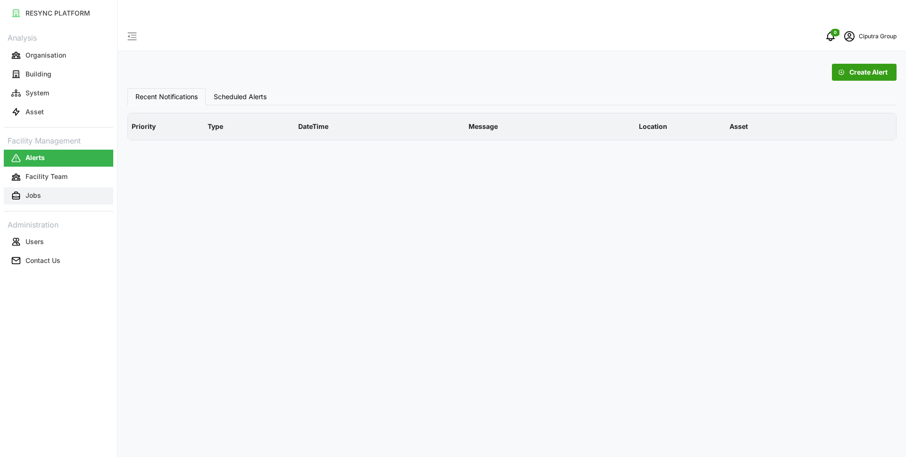
click at [64, 192] on button "Jobs" at bounding box center [58, 195] width 109 height 17
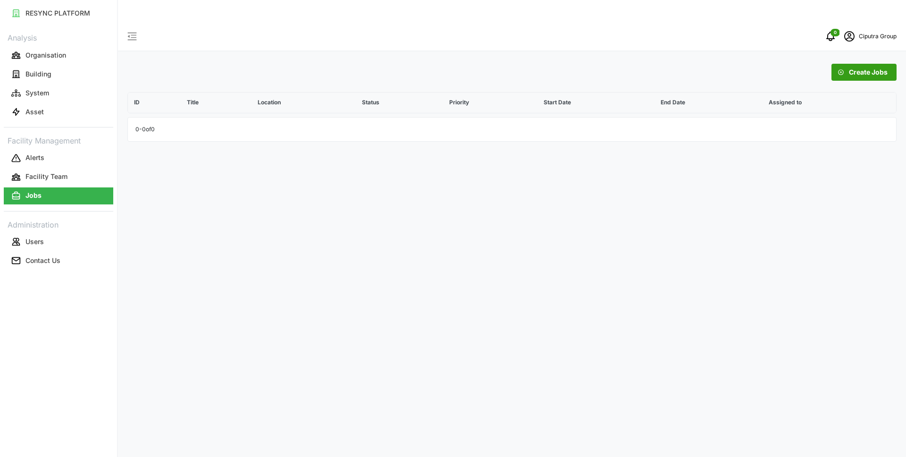
click at [874, 32] on p "Ciputra Group" at bounding box center [878, 36] width 38 height 9
click at [829, 67] on div "Logout" at bounding box center [862, 71] width 67 height 10
